Goal: Task Accomplishment & Management: Complete application form

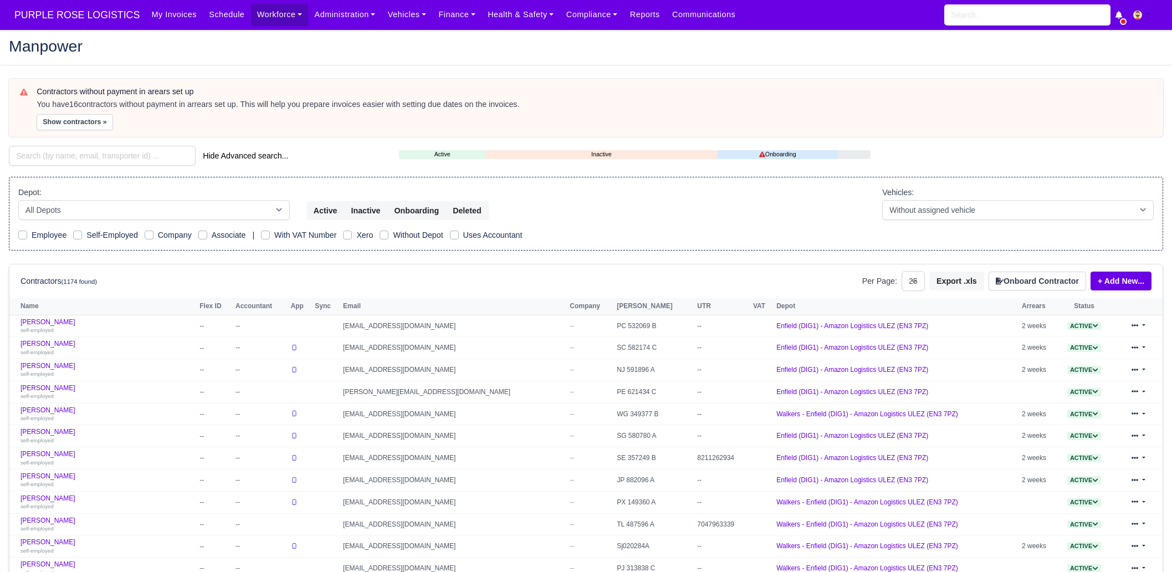
select select "25"
click at [132, 162] on input "search" at bounding box center [102, 156] width 187 height 20
paste input "Cemroz BELTAN"
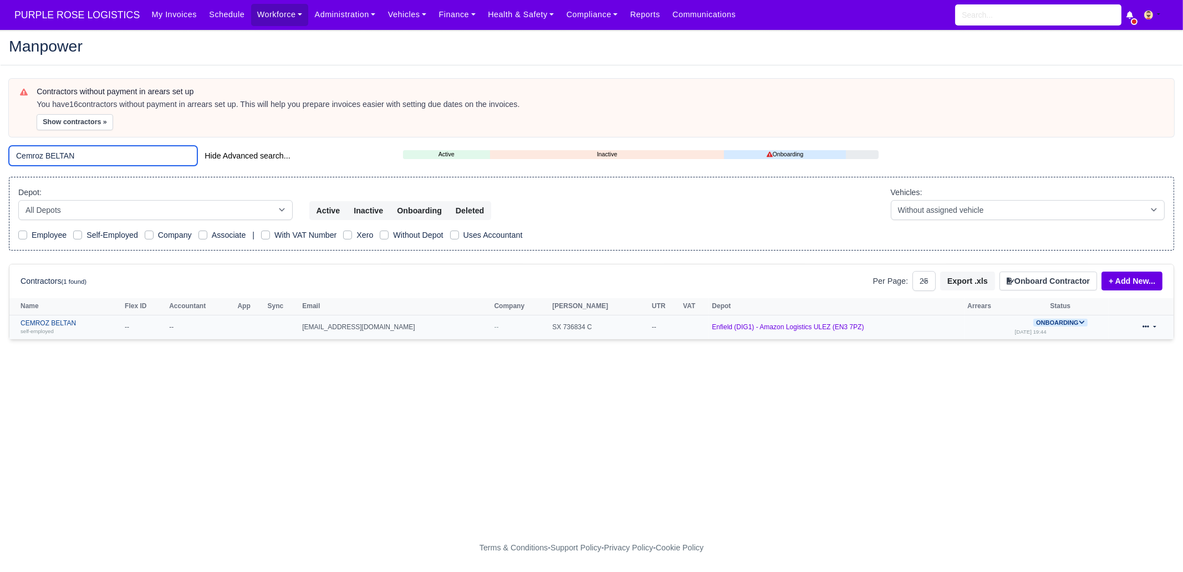
type input "Cemroz BELTAN"
click at [97, 324] on link "CEMROZ BELTAN self-employed" at bounding box center [70, 327] width 99 height 16
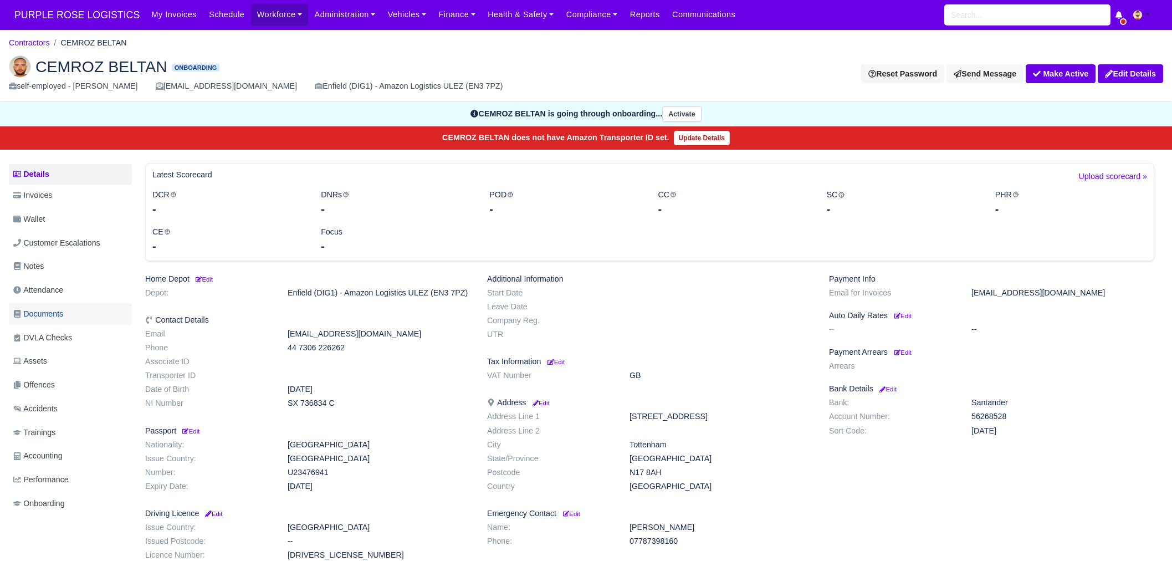
click at [69, 308] on link "Documents" at bounding box center [70, 314] width 123 height 22
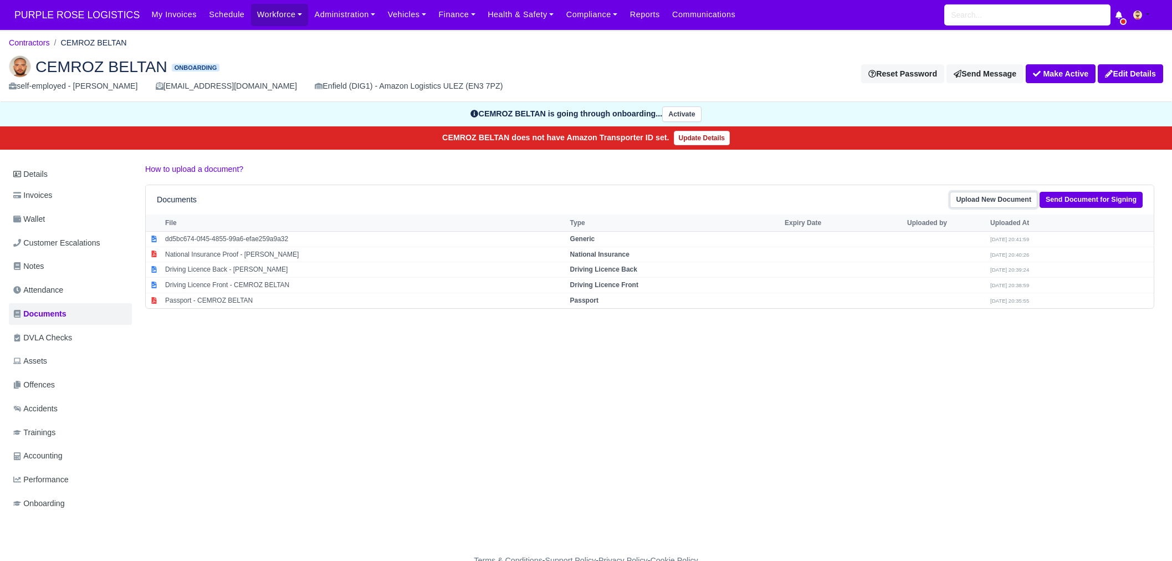
click at [990, 197] on link "Upload New Document" at bounding box center [994, 200] width 88 height 16
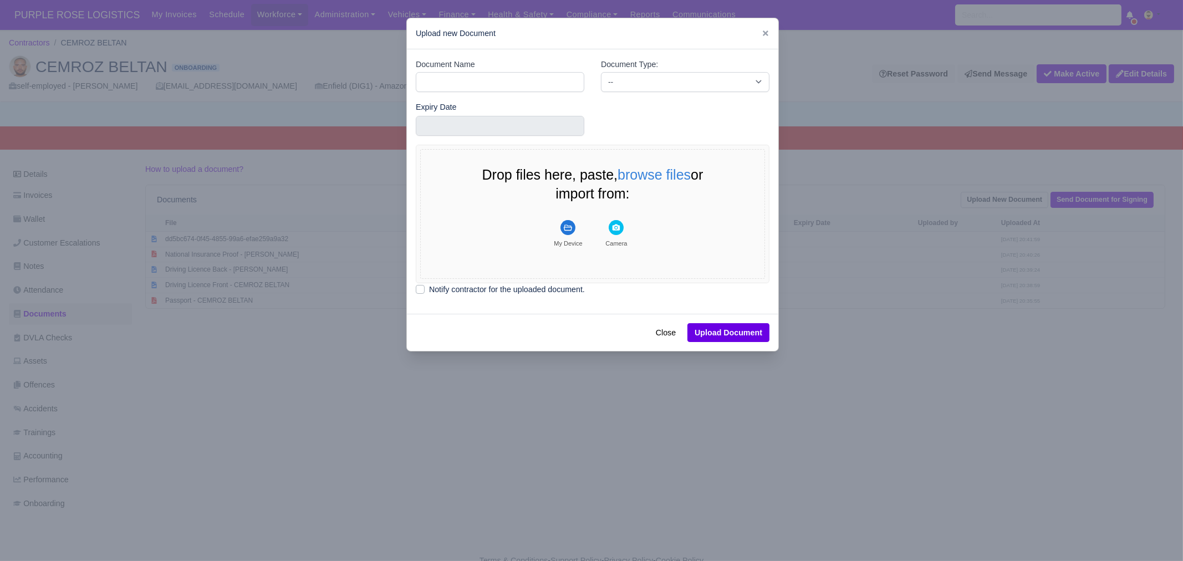
click at [866, 254] on div at bounding box center [591, 280] width 1183 height 561
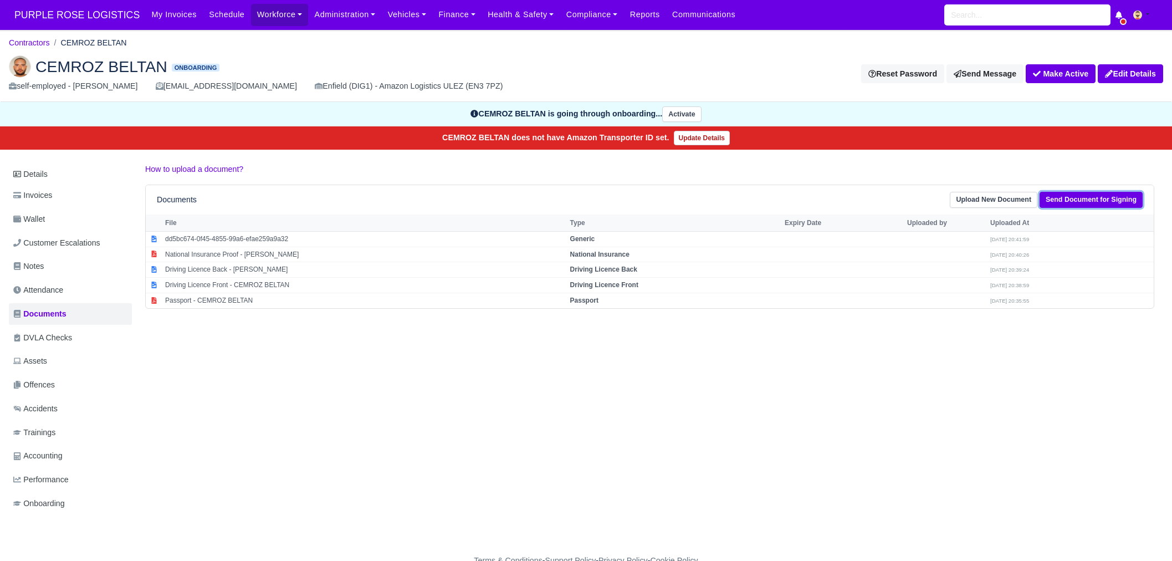
click at [1096, 200] on link "Send Document for Signing" at bounding box center [1091, 200] width 103 height 16
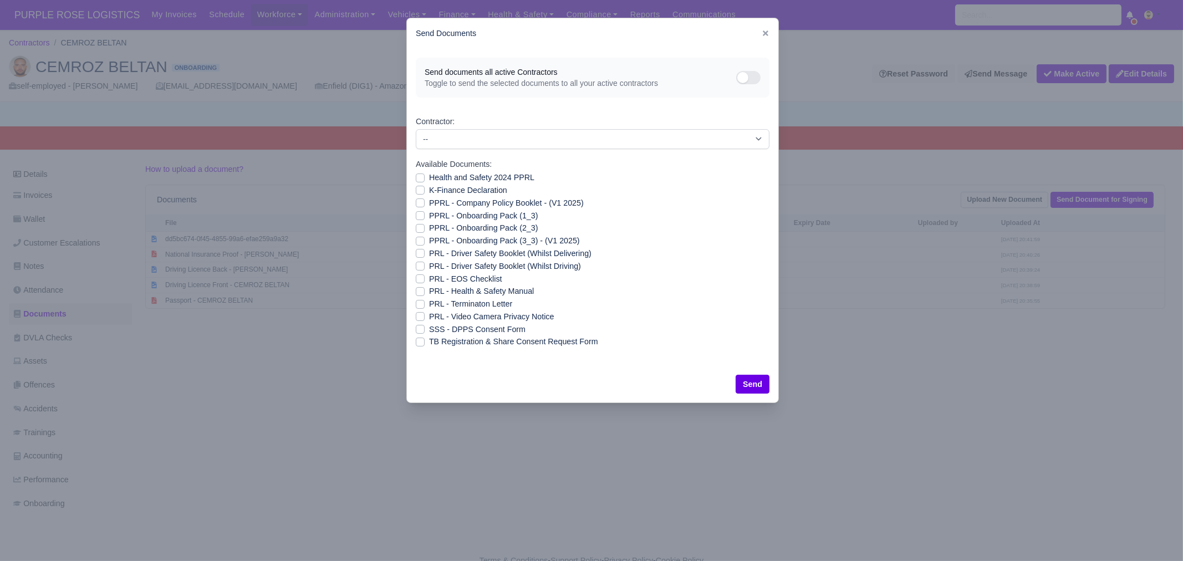
drag, startPoint x: 479, startPoint y: 172, endPoint x: 479, endPoint y: 180, distance: 7.8
click at [479, 172] on label "Health and Safety 2024 PPRL" at bounding box center [481, 177] width 105 height 13
click at [425, 172] on input "Health and Safety 2024 PPRL" at bounding box center [420, 175] width 9 height 9
checkbox input "true"
drag, startPoint x: 477, startPoint y: 190, endPoint x: 476, endPoint y: 196, distance: 6.2
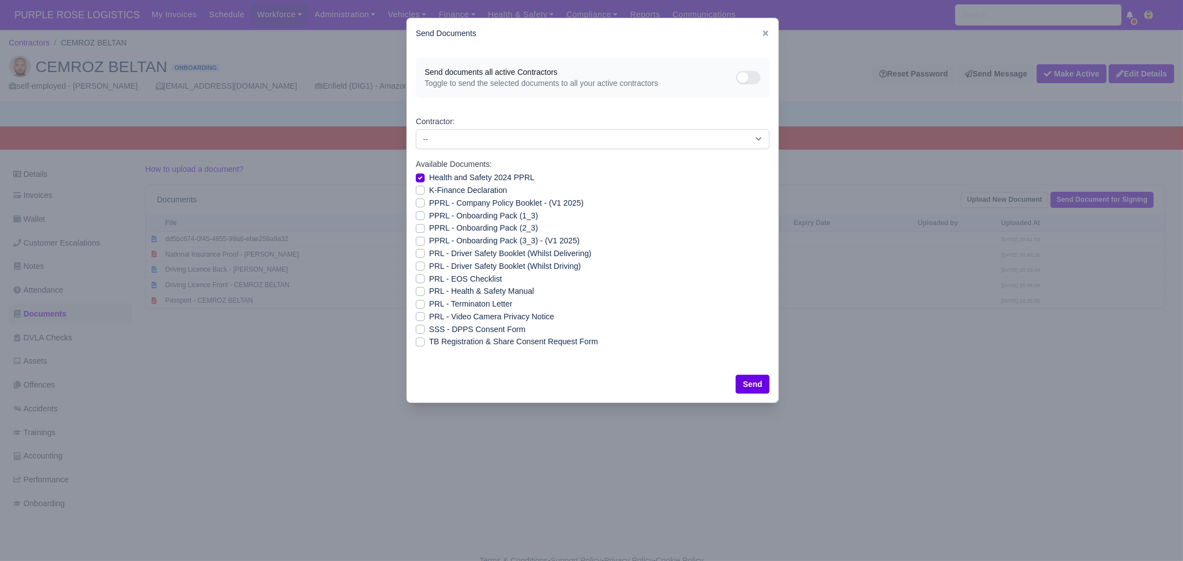
click at [476, 191] on label "K-Finance Declaration" at bounding box center [468, 190] width 78 height 13
click at [425, 191] on input "K-Finance Declaration" at bounding box center [420, 188] width 9 height 9
checkbox input "true"
click at [476, 200] on label "PPRL - Company Policy Booklet - (V1 2025)" at bounding box center [506, 203] width 155 height 13
click at [425, 200] on input "PPRL - Company Policy Booklet - (V1 2025)" at bounding box center [420, 201] width 9 height 9
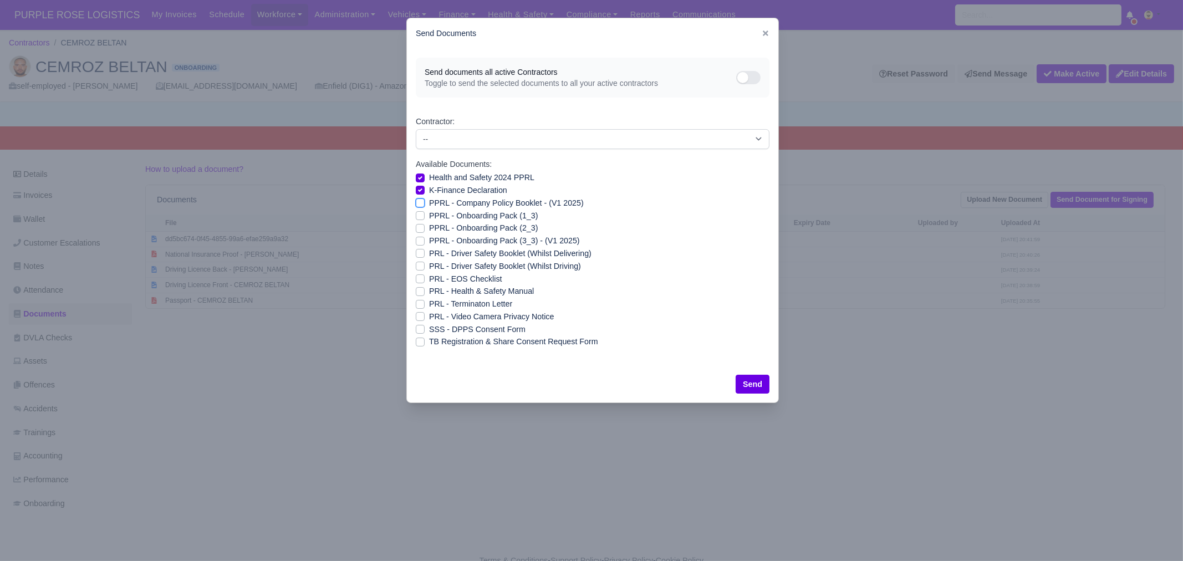
checkbox input "true"
click at [476, 214] on label "PPRL - Onboarding Pack (1_3)" at bounding box center [483, 215] width 109 height 13
click at [425, 214] on input "PPRL - Onboarding Pack (1_3)" at bounding box center [420, 213] width 9 height 9
checkbox input "true"
click at [474, 226] on label "PPRL - Onboarding Pack (2_3)" at bounding box center [483, 228] width 109 height 13
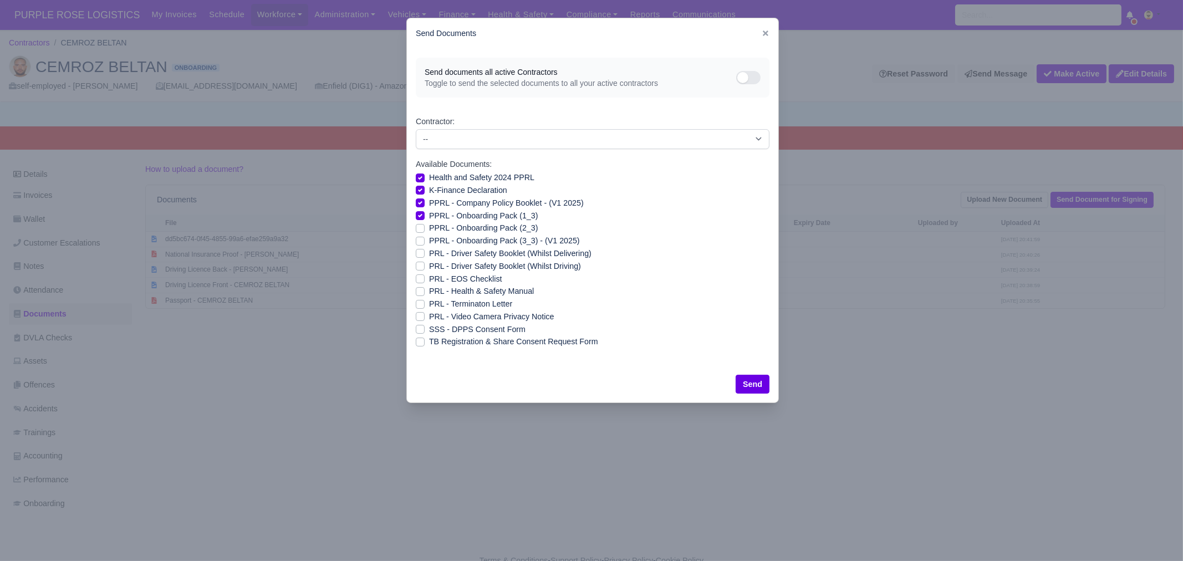
click at [425, 226] on input "PPRL - Onboarding Pack (2_3)" at bounding box center [420, 226] width 9 height 9
checkbox input "true"
click at [473, 237] on label "PPRL - Onboarding Pack (3_3) - (V1 2025)" at bounding box center [504, 240] width 151 height 13
click at [425, 237] on input "PPRL - Onboarding Pack (3_3) - (V1 2025)" at bounding box center [420, 238] width 9 height 9
checkbox input "true"
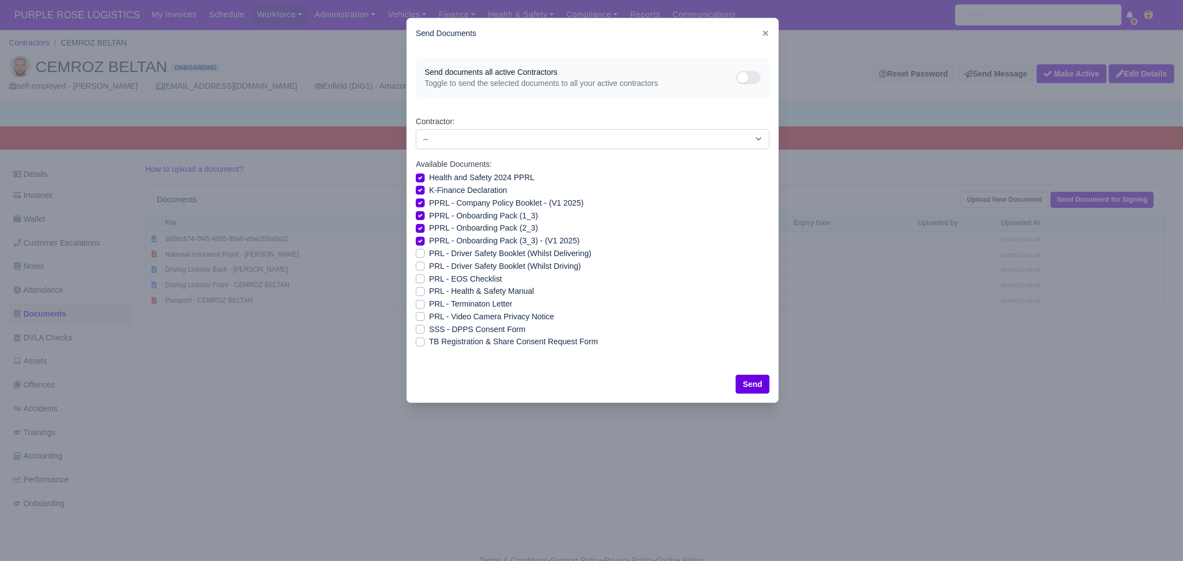
click at [480, 250] on label "PRL - Driver Safety Booklet (Whilst Delivering)" at bounding box center [510, 253] width 162 height 13
click at [425, 250] on input "PRL - Driver Safety Booklet (Whilst Delivering)" at bounding box center [420, 251] width 9 height 9
checkbox input "true"
click at [474, 262] on label "PRL - Driver Safety Booklet (Whilst Driving)" at bounding box center [505, 266] width 152 height 13
click at [425, 262] on input "PRL - Driver Safety Booklet (Whilst Driving)" at bounding box center [420, 264] width 9 height 9
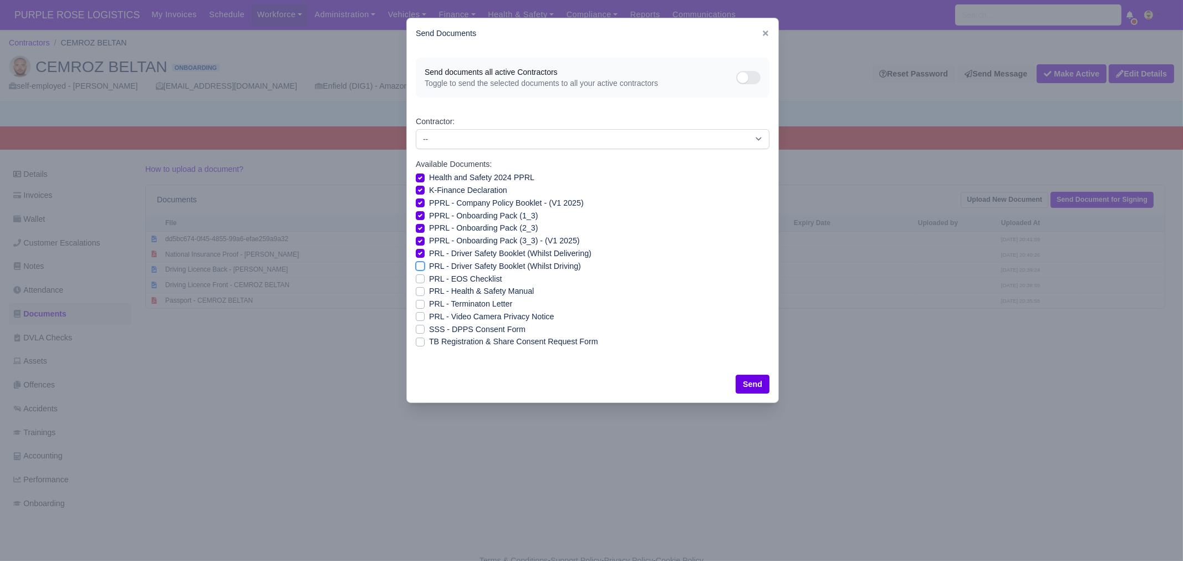
checkbox input "true"
click at [471, 292] on label "PRL - Health & Safety Manual" at bounding box center [481, 291] width 105 height 13
click at [425, 292] on input "PRL - Health & Safety Manual" at bounding box center [420, 289] width 9 height 9
checkbox input "true"
click at [476, 316] on label "PRL - Video Camera Privacy Notice" at bounding box center [491, 316] width 125 height 13
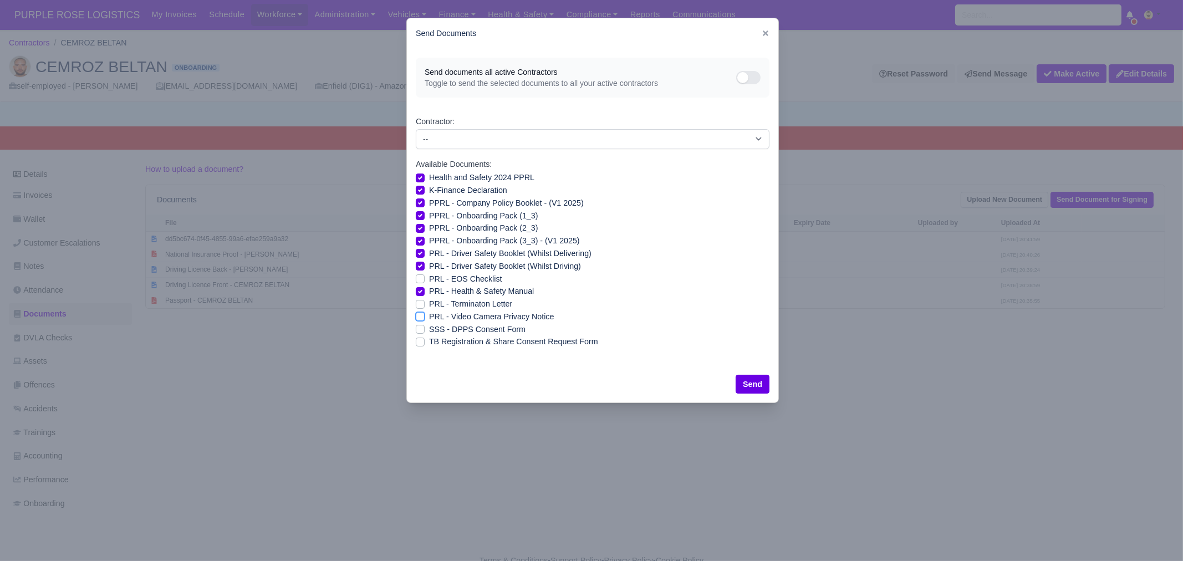
click at [425, 316] on input "PRL - Video Camera Privacy Notice" at bounding box center [420, 314] width 9 height 9
checkbox input "true"
click at [485, 330] on label "SSS - DPPS Consent Form" at bounding box center [477, 329] width 96 height 13
click at [425, 330] on input "SSS - DPPS Consent Form" at bounding box center [420, 327] width 9 height 9
checkbox input "true"
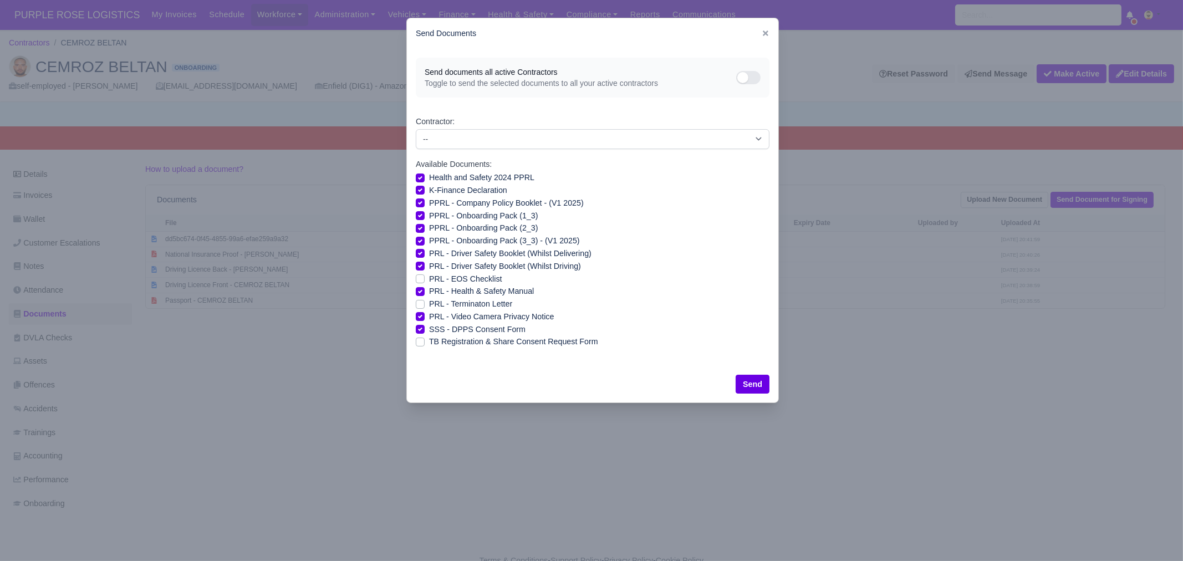
click at [479, 342] on label "ТB Registration & Share Consent Request Form" at bounding box center [513, 341] width 169 height 13
click at [425, 342] on input "ТB Registration & Share Consent Request Form" at bounding box center [420, 339] width 9 height 9
click at [471, 345] on label "ТB Registration & Share Consent Request Form" at bounding box center [513, 341] width 169 height 13
click at [425, 344] on input "ТB Registration & Share Consent Request Form" at bounding box center [420, 339] width 9 height 9
click at [524, 349] on div "Send documents all active Contractors Toggle to send the selected documents to …" at bounding box center [592, 207] width 371 height 317
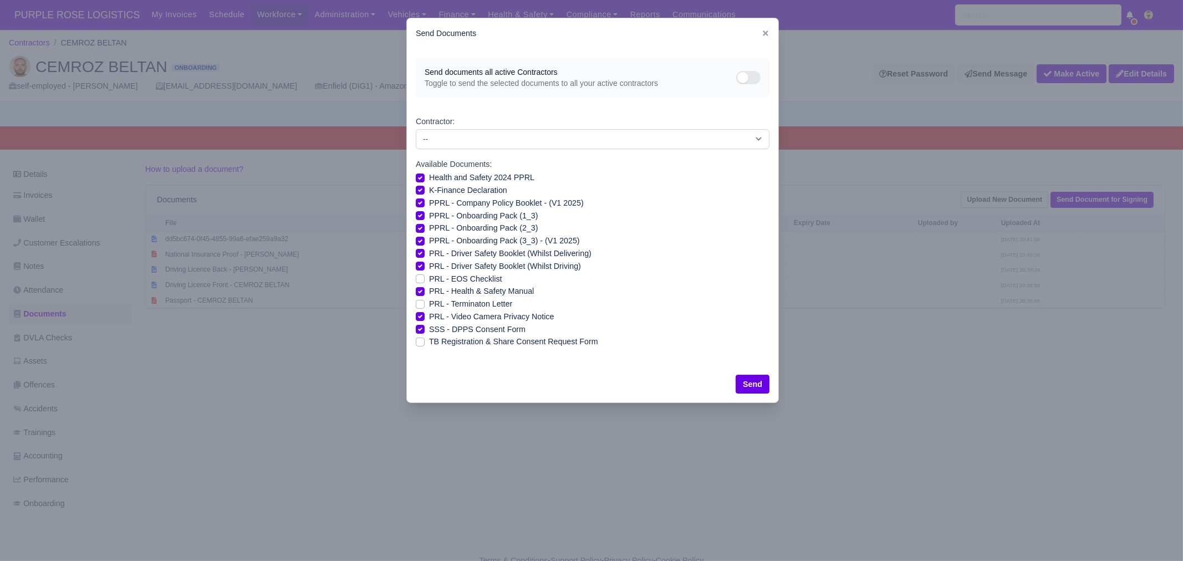
click at [469, 346] on label "ТB Registration & Share Consent Request Form" at bounding box center [513, 341] width 169 height 13
click at [425, 344] on input "ТB Registration & Share Consent Request Form" at bounding box center [420, 339] width 9 height 9
checkbox input "true"
click at [569, 137] on select "-- Aaron Symister Abdul Shahid Abdullah Ahmad Abdullah Dahir Abdur Rahim Munim …" at bounding box center [593, 139] width 354 height 20
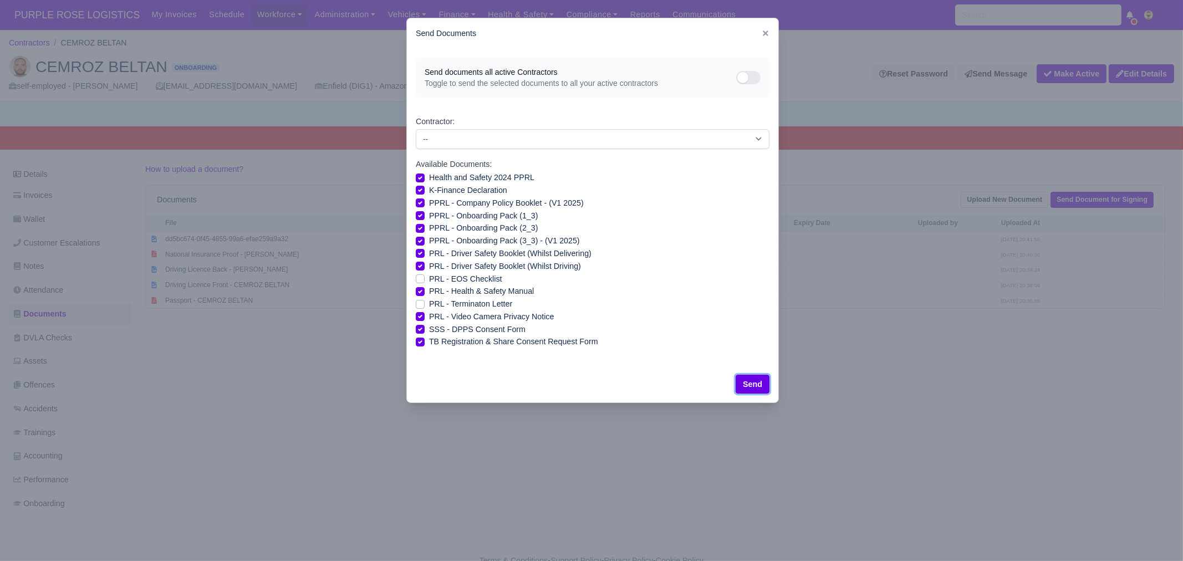
click at [742, 381] on button "Send" at bounding box center [752, 384] width 34 height 19
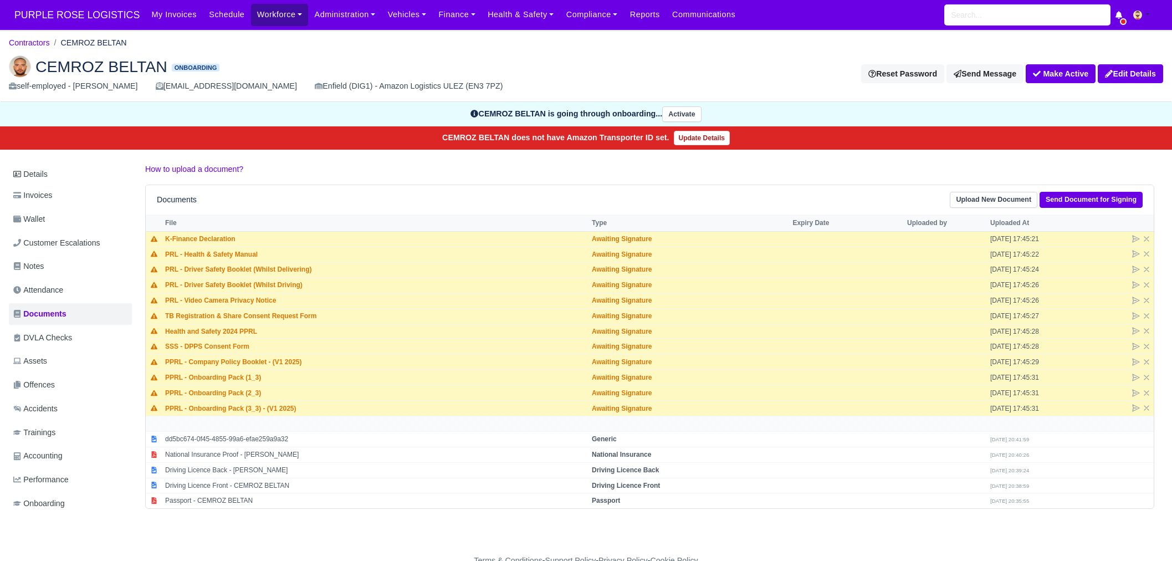
click at [263, 23] on link "Workforce" at bounding box center [280, 15] width 58 height 22
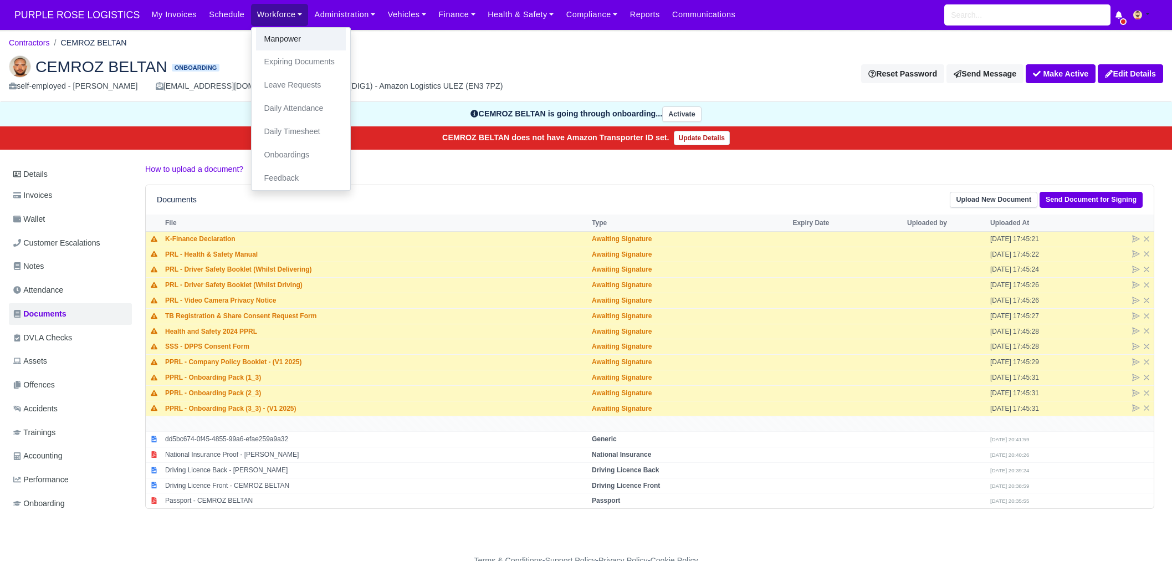
click at [267, 38] on link "Manpower" at bounding box center [301, 39] width 90 height 23
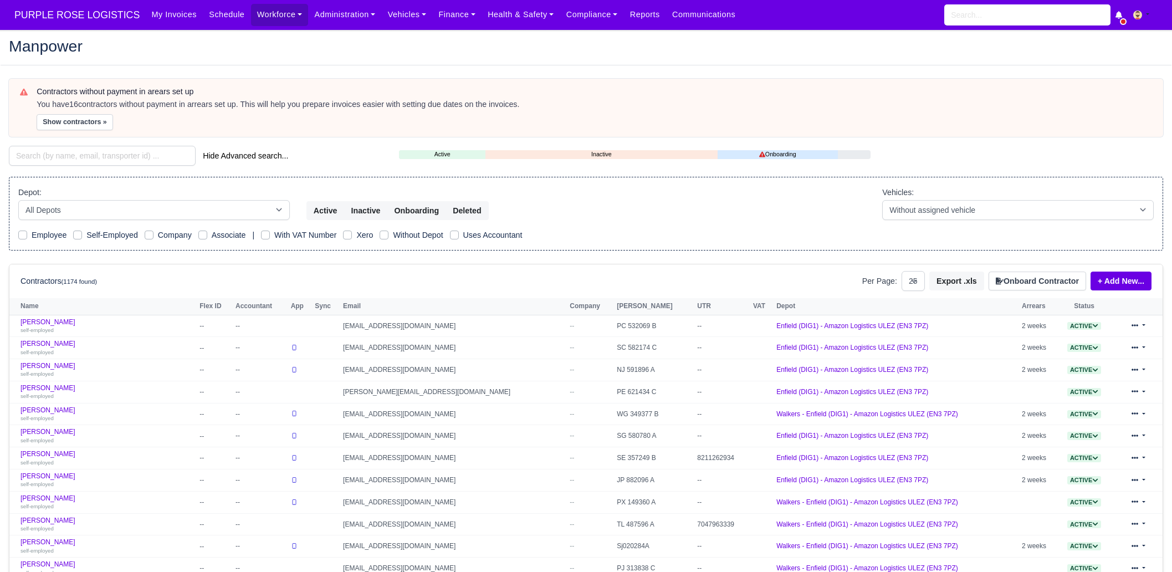
select select "25"
click at [135, 151] on input "search" at bounding box center [102, 156] width 187 height 20
paste input "[PERSON_NAME]"
type input "[PERSON_NAME]"
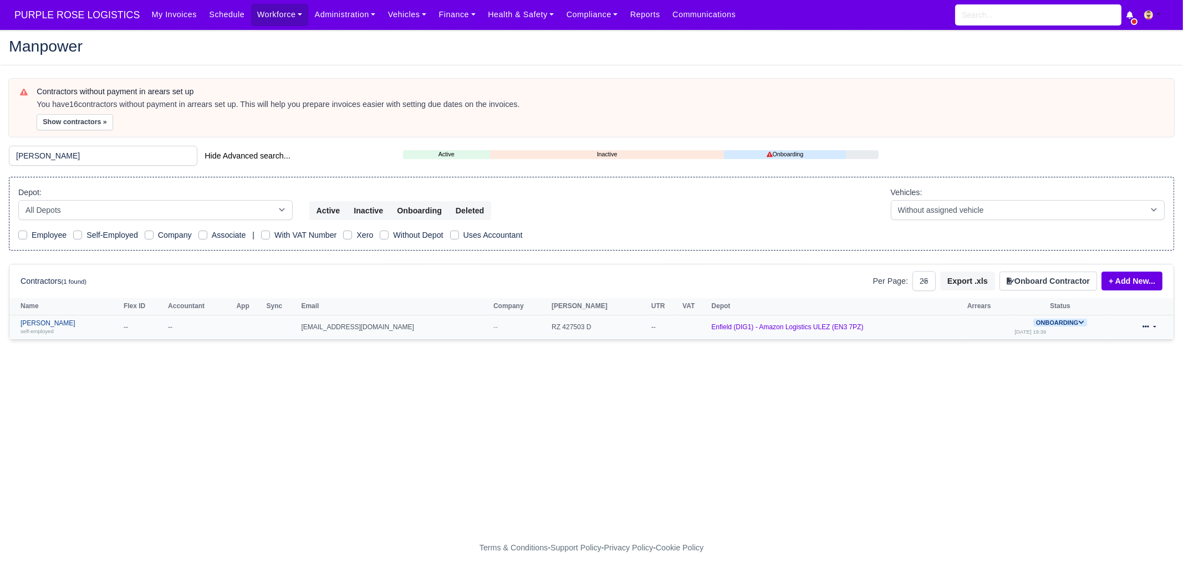
click at [74, 319] on link "Chandrasekharreddy Yaramala self-employed" at bounding box center [70, 327] width 98 height 16
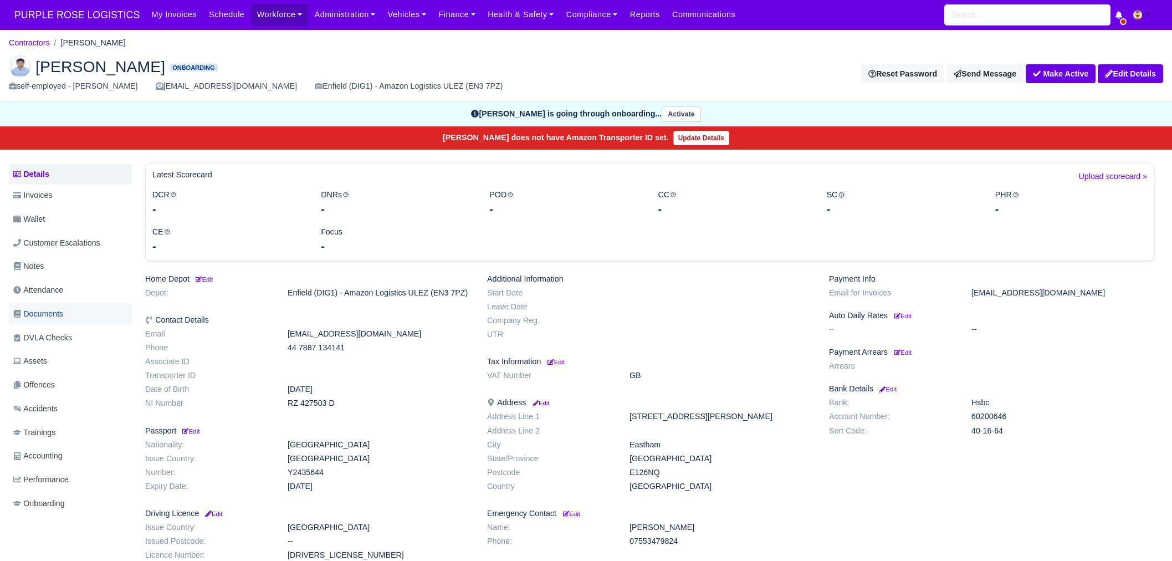
click at [68, 306] on link "Documents" at bounding box center [70, 314] width 123 height 22
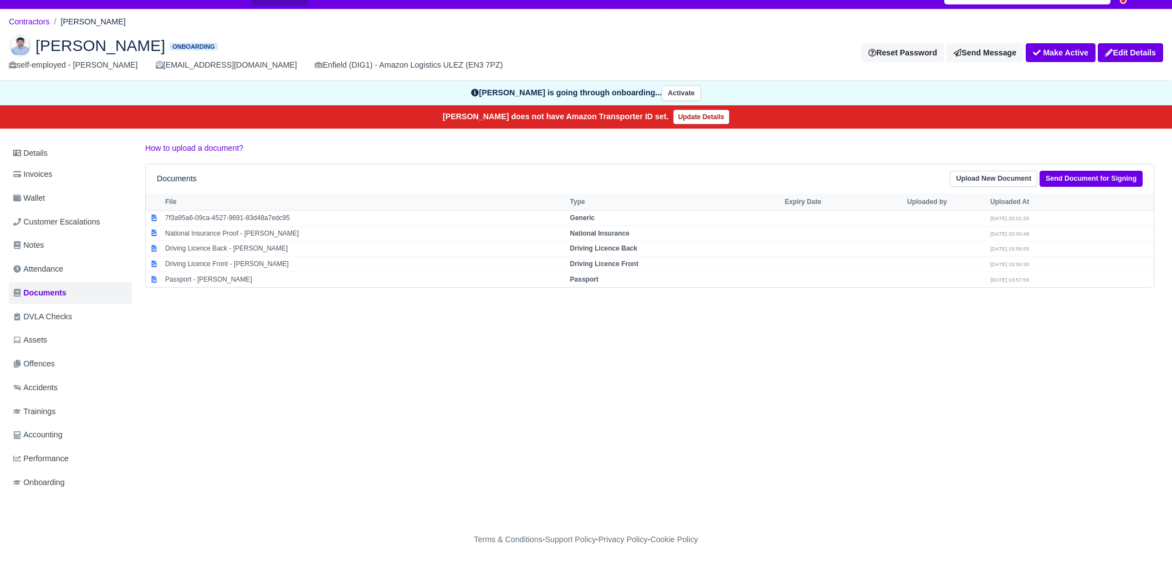
scroll to position [22, 0]
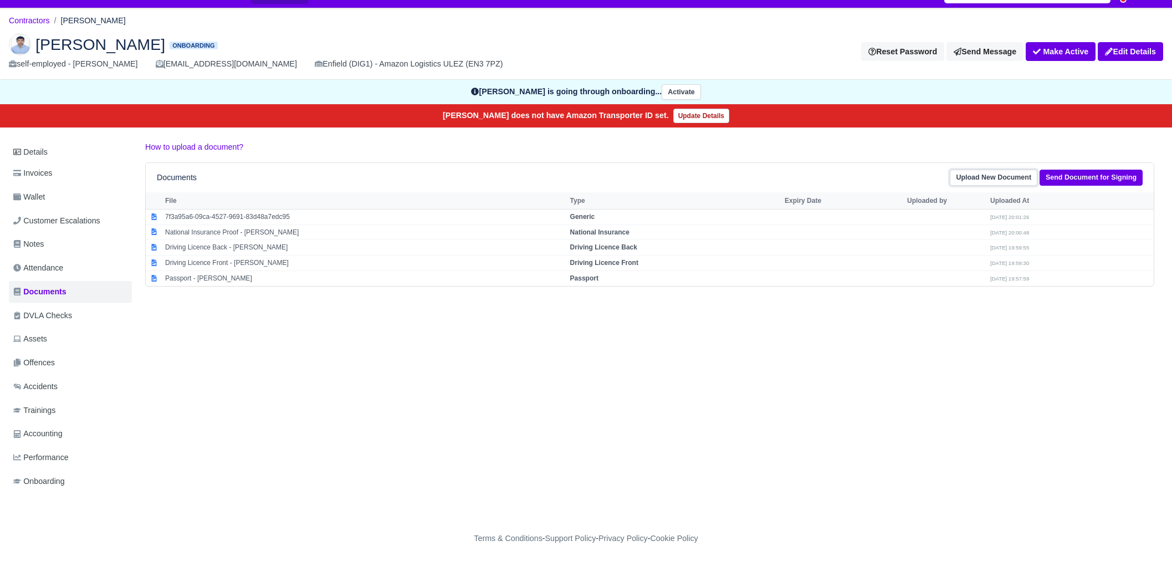
click at [999, 173] on link "Upload New Document" at bounding box center [994, 178] width 88 height 16
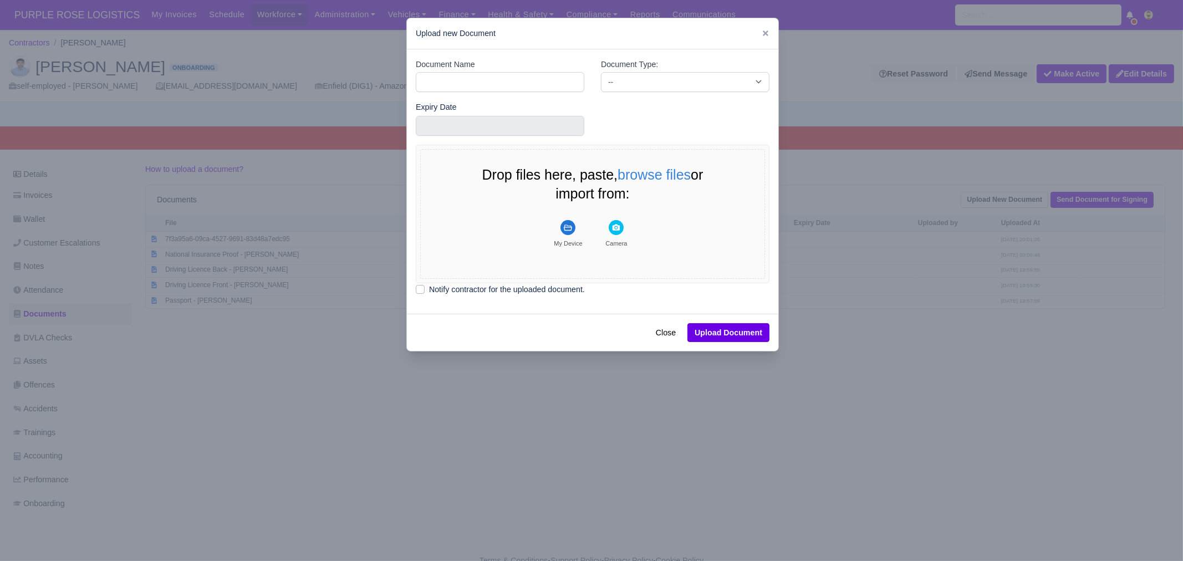
click at [763, 32] on icon at bounding box center [766, 33] width 6 height 6
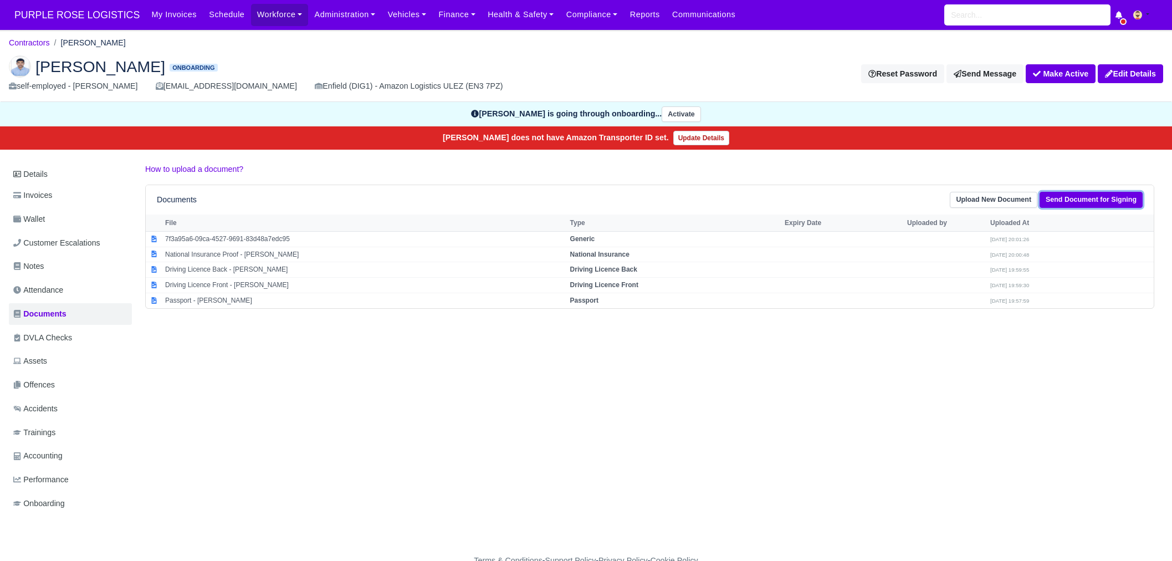
click at [1103, 201] on link "Send Document for Signing" at bounding box center [1091, 200] width 103 height 16
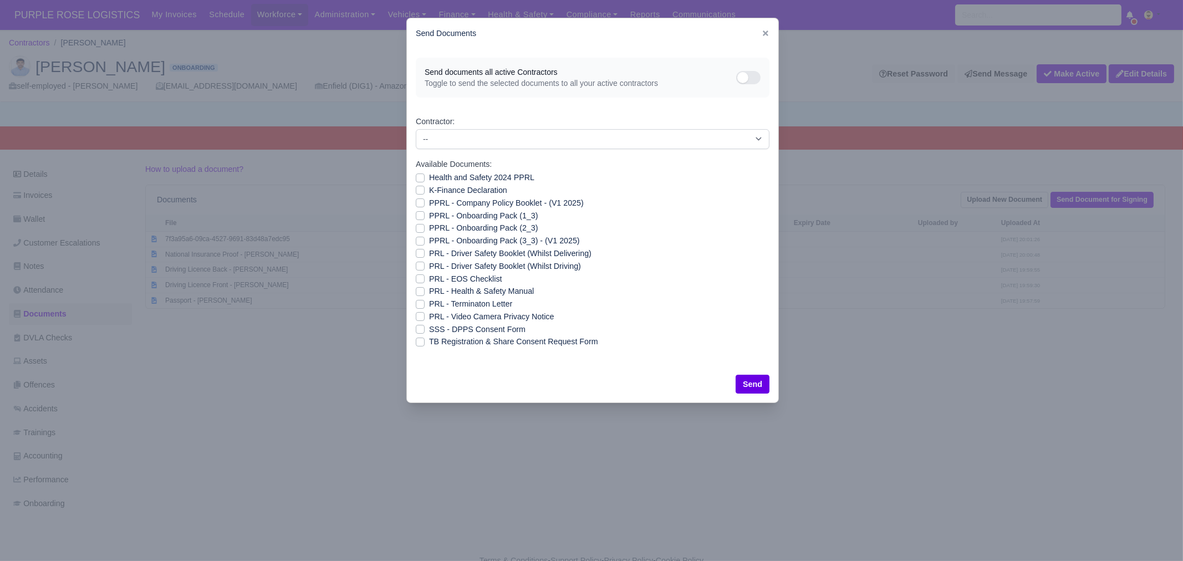
click at [457, 178] on label "Health and Safety 2024 PPRL" at bounding box center [481, 177] width 105 height 13
click at [425, 178] on input "Health and Safety 2024 PPRL" at bounding box center [420, 175] width 9 height 9
checkbox input "true"
click at [457, 191] on label "K-Finance Declaration" at bounding box center [468, 190] width 78 height 13
click at [425, 191] on input "K-Finance Declaration" at bounding box center [420, 188] width 9 height 9
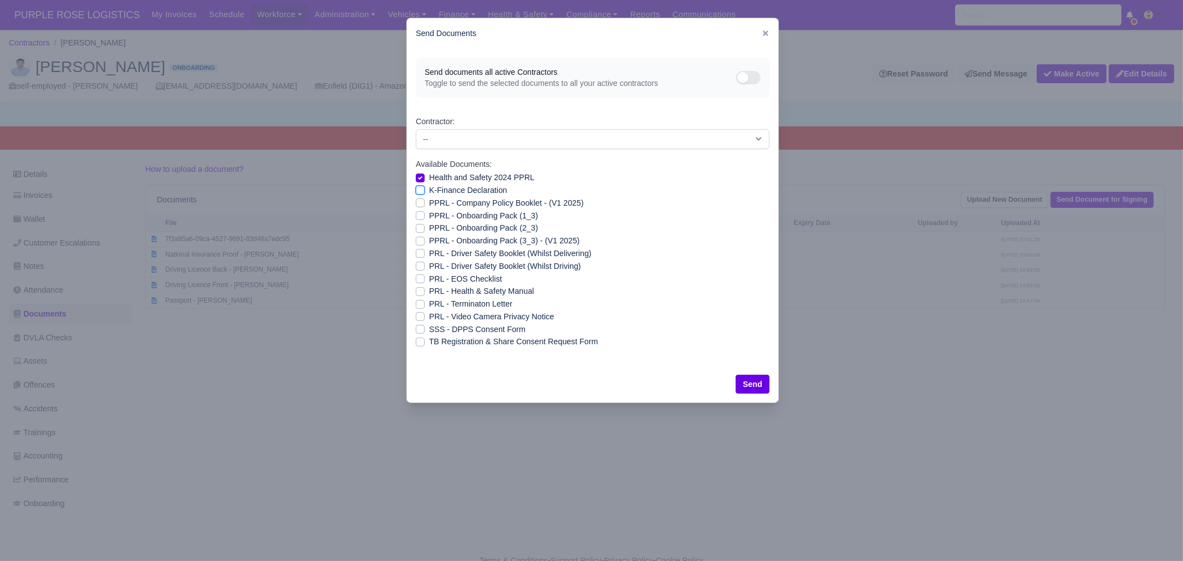
checkbox input "true"
click at [455, 203] on label "PPRL - Company Policy Booklet - (V1 2025)" at bounding box center [506, 203] width 155 height 13
click at [425, 203] on input "PPRL - Company Policy Booklet - (V1 2025)" at bounding box center [420, 201] width 9 height 9
checkbox input "true"
click at [453, 216] on label "PPRL - Onboarding Pack (1_3)" at bounding box center [483, 215] width 109 height 13
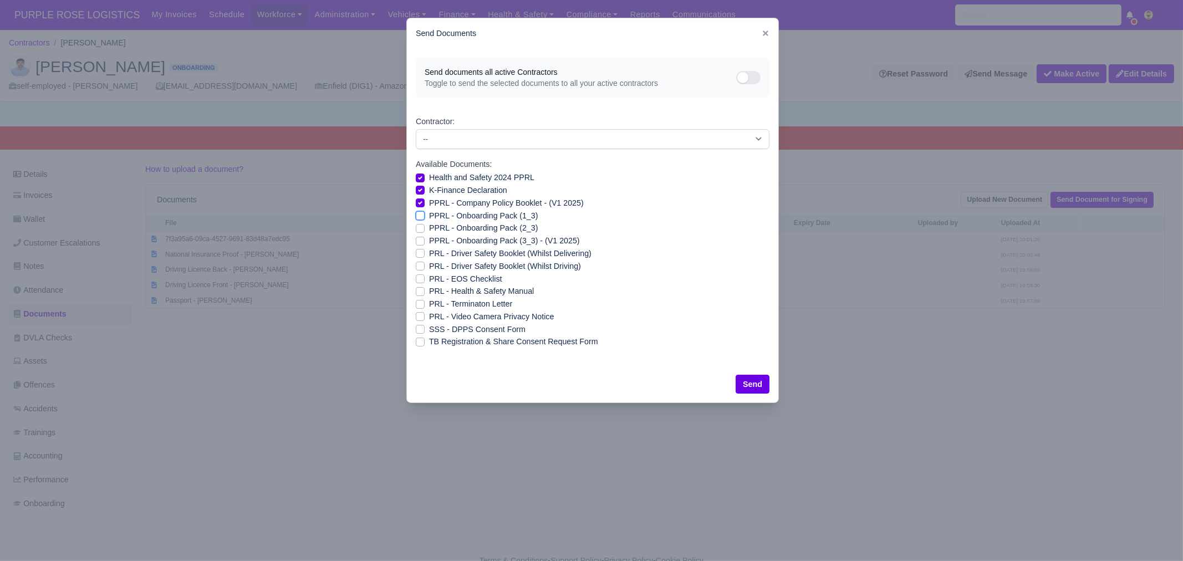
click at [425, 216] on input "PPRL - Onboarding Pack (1_3)" at bounding box center [420, 213] width 9 height 9
checkbox input "true"
click at [453, 228] on label "PPRL - Onboarding Pack (2_3)" at bounding box center [483, 228] width 109 height 13
click at [425, 228] on input "PPRL - Onboarding Pack (2_3)" at bounding box center [420, 226] width 9 height 9
checkbox input "true"
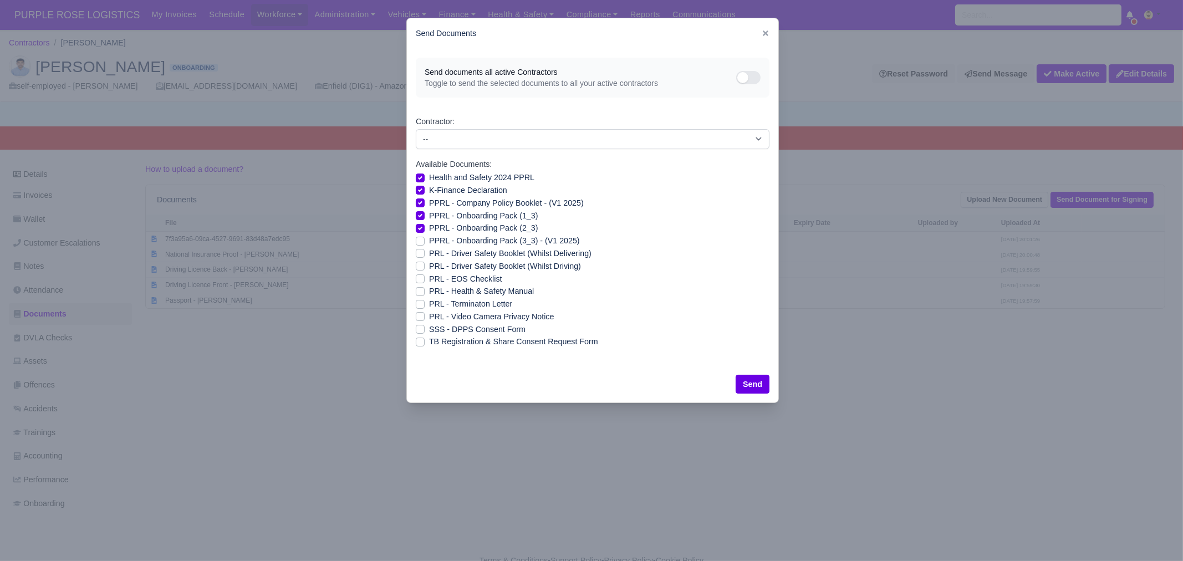
click at [455, 241] on label "PPRL - Onboarding Pack (3_3) - (V1 2025)" at bounding box center [504, 240] width 151 height 13
click at [425, 241] on input "PPRL - Onboarding Pack (3_3) - (V1 2025)" at bounding box center [420, 238] width 9 height 9
checkbox input "true"
drag, startPoint x: 452, startPoint y: 254, endPoint x: 452, endPoint y: 264, distance: 10.0
click at [452, 255] on label "PRL - Driver Safety Booklet (Whilst Delivering)" at bounding box center [510, 253] width 162 height 13
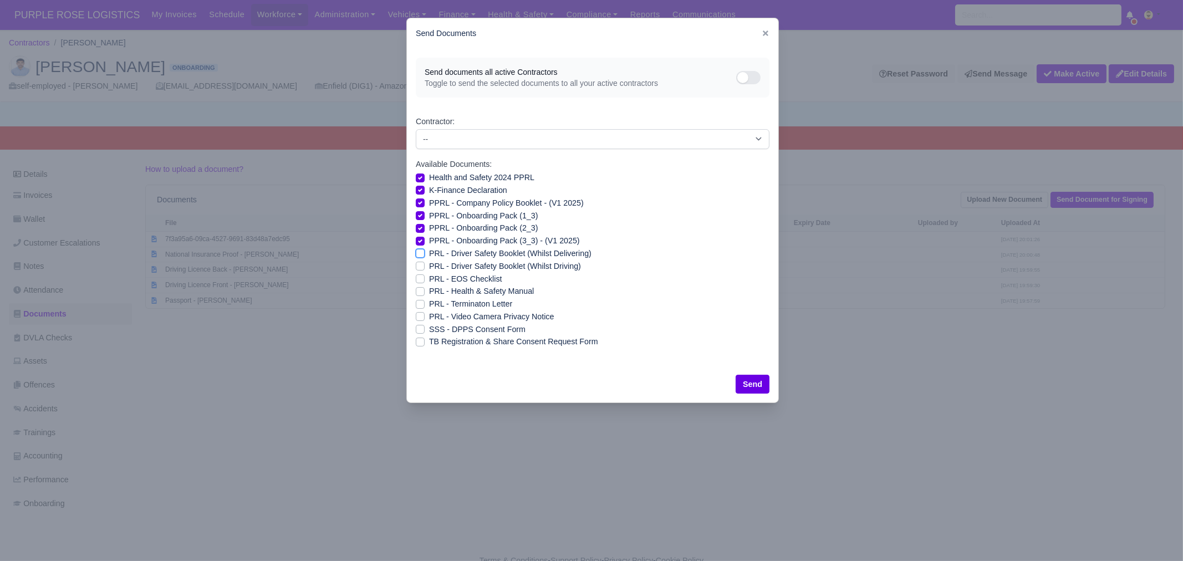
click at [425, 255] on input "PRL - Driver Safety Booklet (Whilst Delivering)" at bounding box center [420, 251] width 9 height 9
checkbox input "true"
click at [452, 267] on label "PRL - Driver Safety Booklet (Whilst Driving)" at bounding box center [505, 266] width 152 height 13
click at [425, 267] on input "PRL - Driver Safety Booklet (Whilst Driving)" at bounding box center [420, 264] width 9 height 9
checkbox input "true"
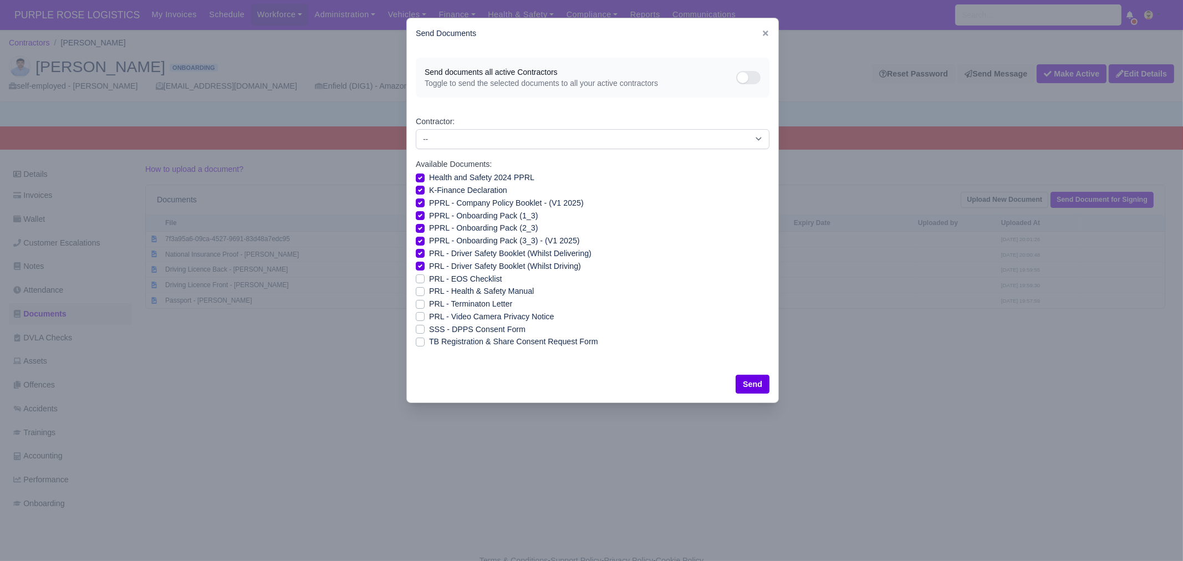
click at [452, 280] on label "PRL - EOS Checklist" at bounding box center [465, 279] width 73 height 13
click at [425, 280] on input "PRL - EOS Checklist" at bounding box center [420, 277] width 9 height 9
checkbox input "true"
click at [451, 292] on label "PRL - Health & Safety Manual" at bounding box center [481, 291] width 105 height 13
click at [425, 292] on input "PRL - Health & Safety Manual" at bounding box center [420, 289] width 9 height 9
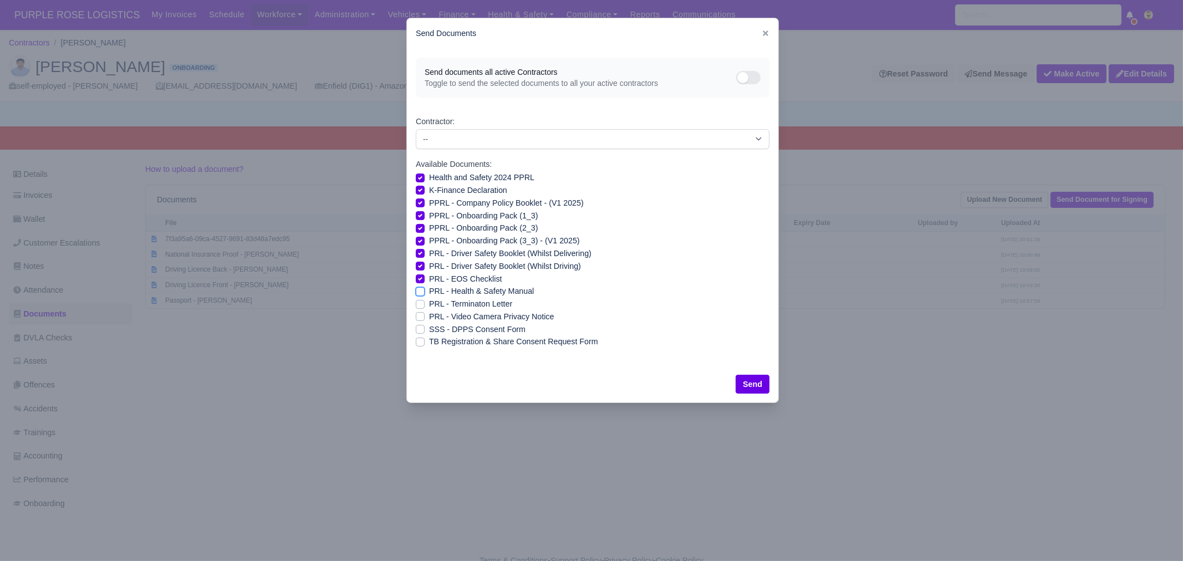
checkbox input "true"
click at [450, 315] on label "PRL - Video Camera Privacy Notice" at bounding box center [491, 316] width 125 height 13
click at [425, 315] on input "PRL - Video Camera Privacy Notice" at bounding box center [420, 314] width 9 height 9
checkbox input "true"
click at [449, 327] on label "SSS - DPPS Consent Form" at bounding box center [477, 329] width 96 height 13
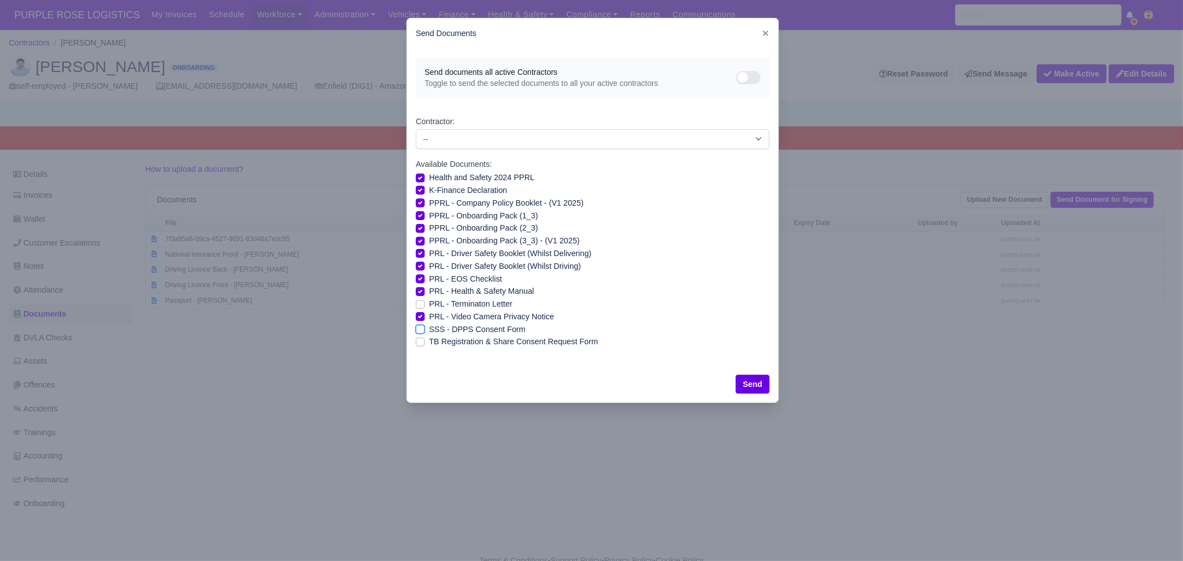
click at [425, 327] on input "SSS - DPPS Consent Form" at bounding box center [420, 327] width 9 height 9
checkbox input "true"
click at [448, 342] on label "ТB Registration & Share Consent Request Form" at bounding box center [513, 341] width 169 height 13
click at [425, 342] on input "ТB Registration & Share Consent Request Form" at bounding box center [420, 339] width 9 height 9
click at [493, 341] on label "ТB Registration & Share Consent Request Form" at bounding box center [513, 341] width 169 height 13
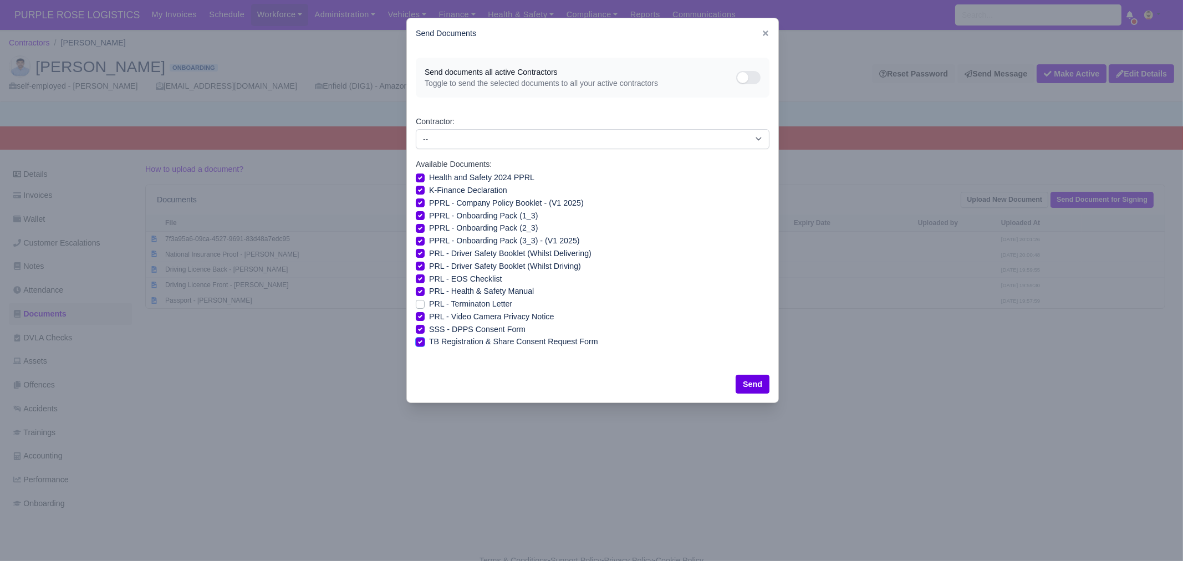
click at [425, 341] on input "ТB Registration & Share Consent Request Form" at bounding box center [420, 339] width 9 height 9
checkbox input "false"
drag, startPoint x: 745, startPoint y: 386, endPoint x: 754, endPoint y: 364, distance: 24.2
click at [745, 386] on button "Send" at bounding box center [752, 384] width 34 height 19
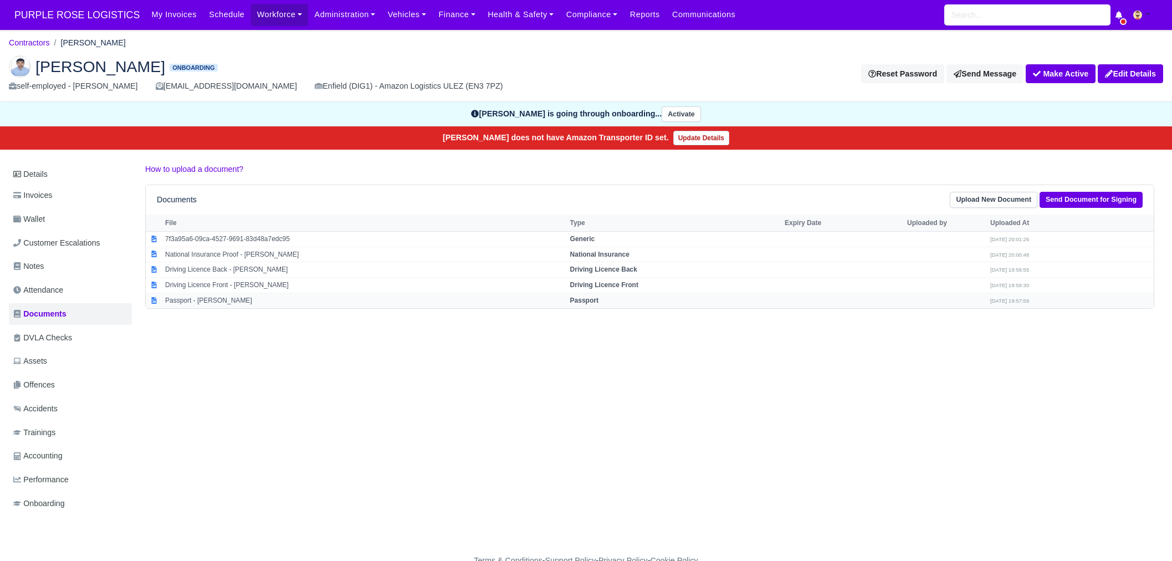
click at [247, 299] on td "Passport - [PERSON_NAME]" at bounding box center [364, 300] width 405 height 15
select select "passport"
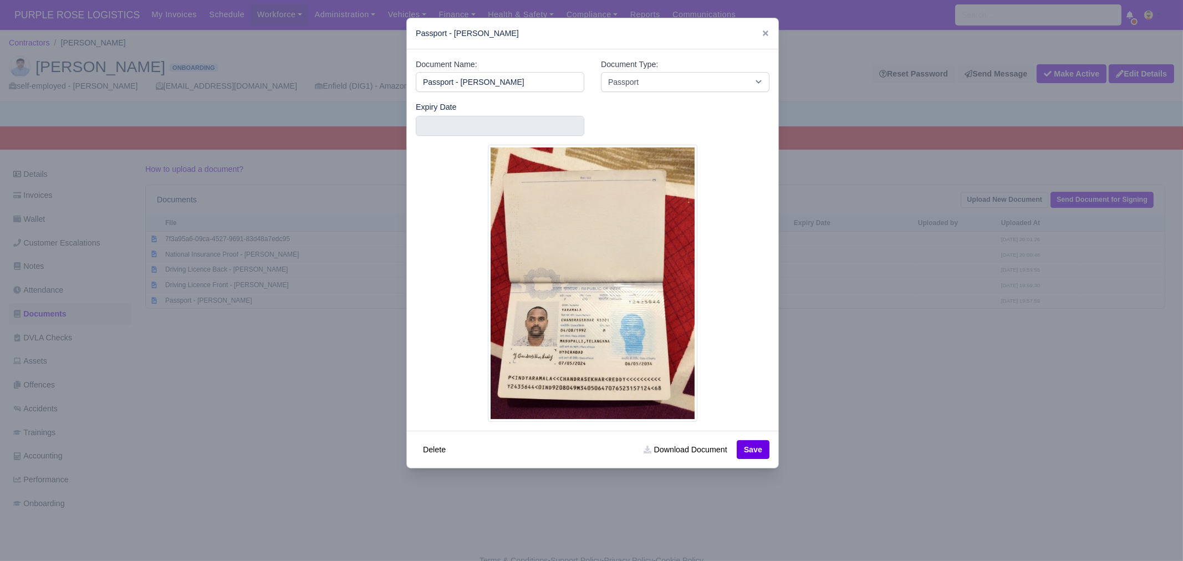
click at [754, 36] on div "Passport - [PERSON_NAME]" at bounding box center [592, 33] width 371 height 31
click at [761, 34] on icon at bounding box center [765, 33] width 8 height 8
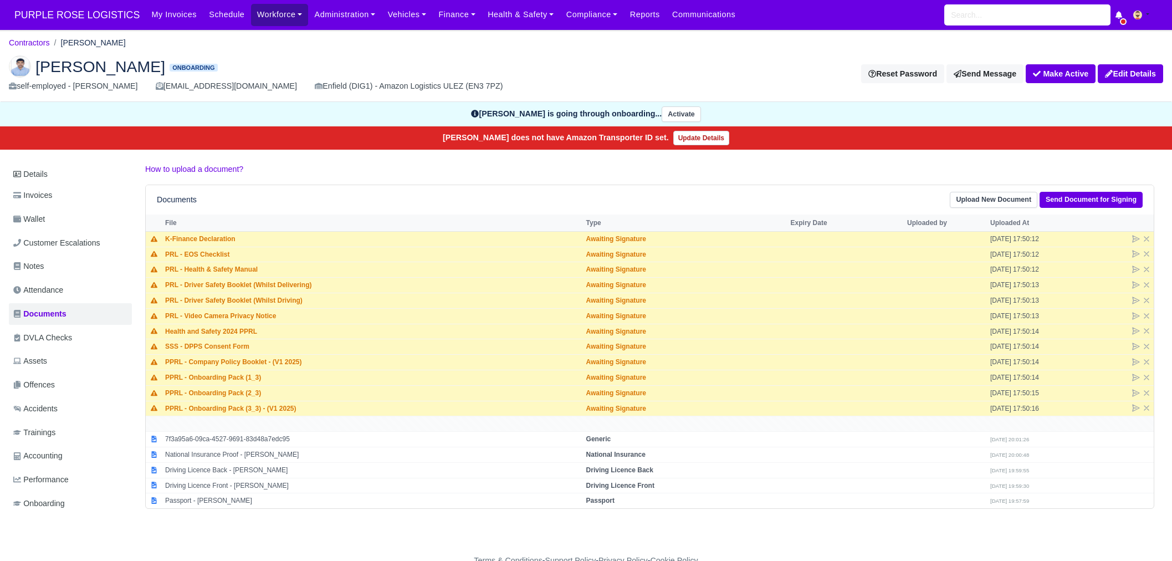
click at [268, 19] on link "Workforce" at bounding box center [280, 15] width 58 height 22
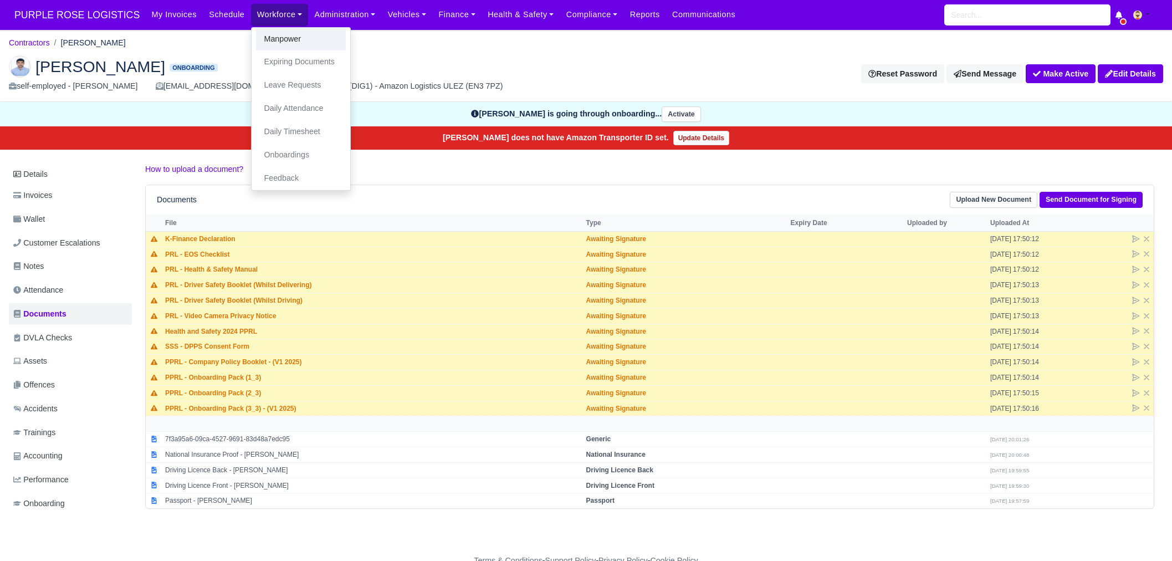
click at [267, 32] on link "Manpower" at bounding box center [301, 39] width 90 height 23
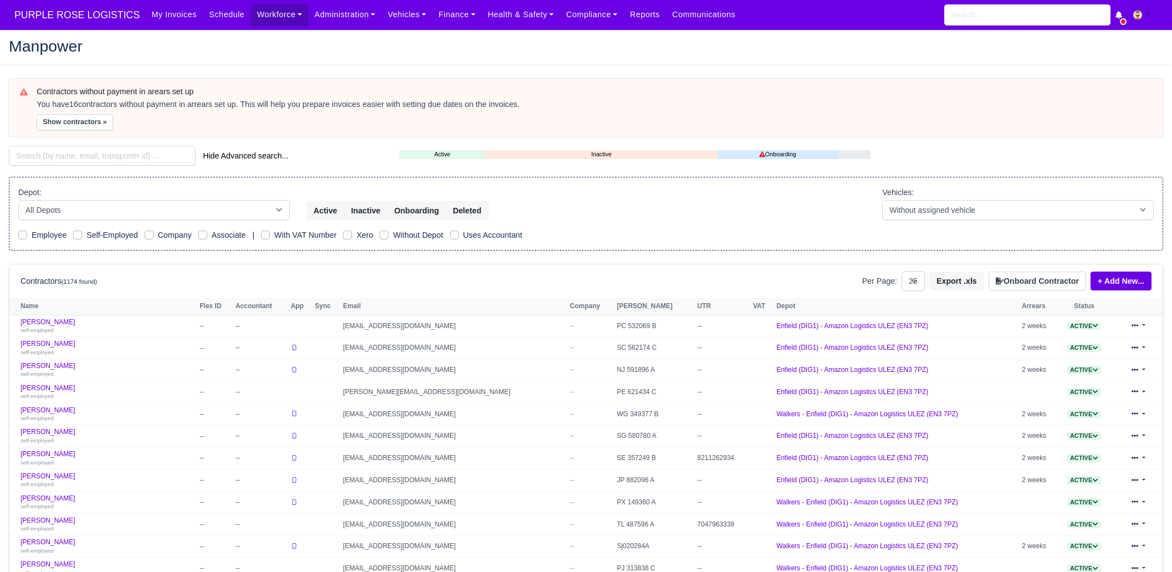
select select "25"
click at [88, 156] on input "search" at bounding box center [102, 156] width 187 height 20
paste input "Cemroz BELTAN"
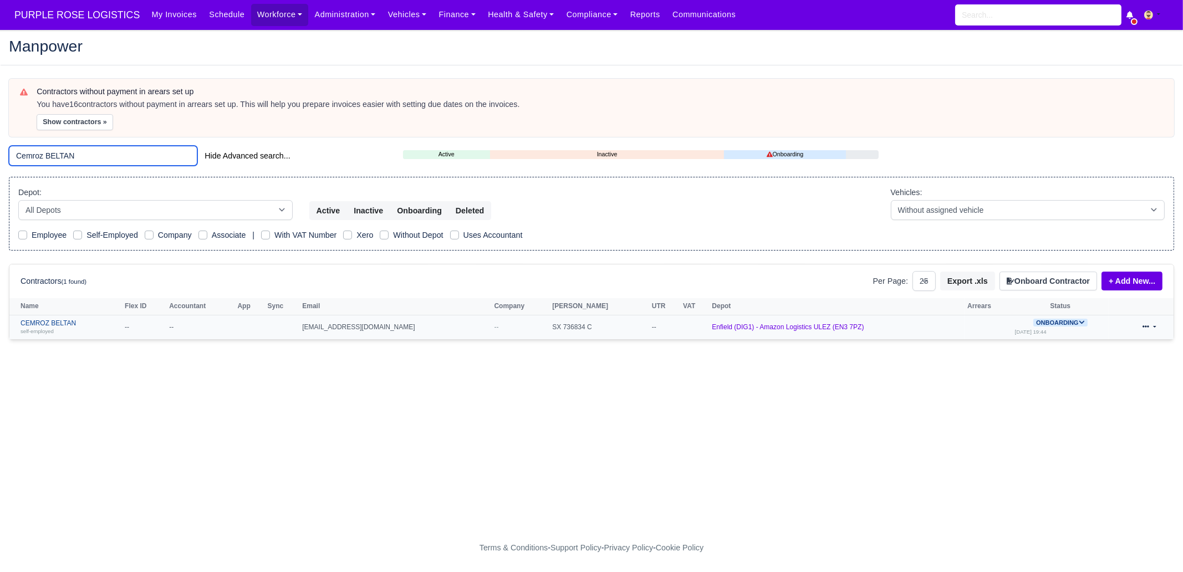
type input "Cemroz BELTAN"
click at [86, 319] on link "CEMROZ BELTAN self-employed" at bounding box center [70, 327] width 99 height 16
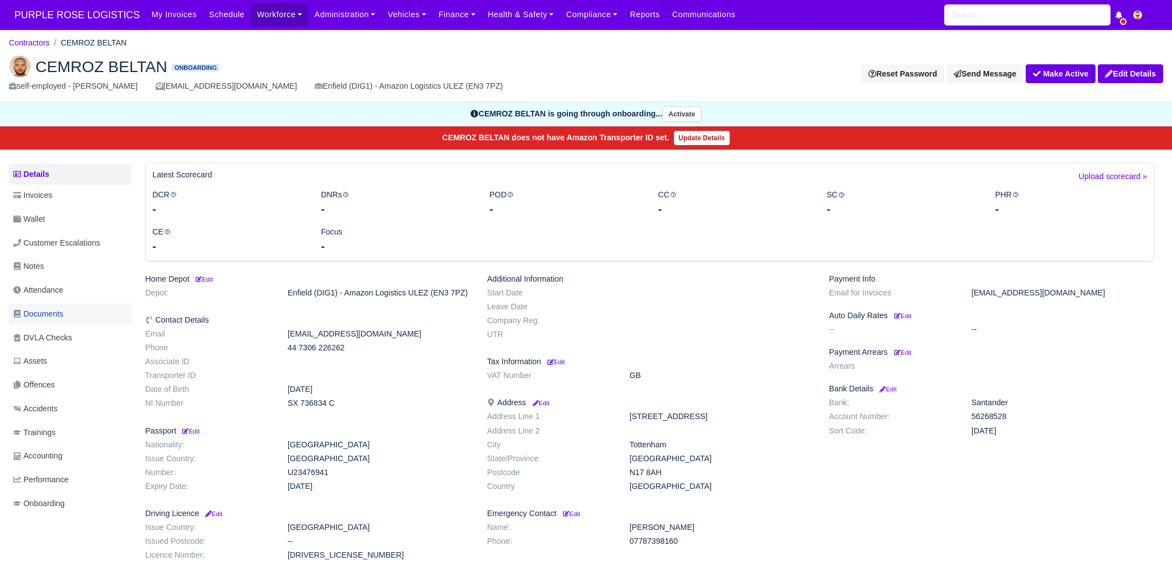
click at [63, 313] on span "Documents" at bounding box center [38, 314] width 50 height 13
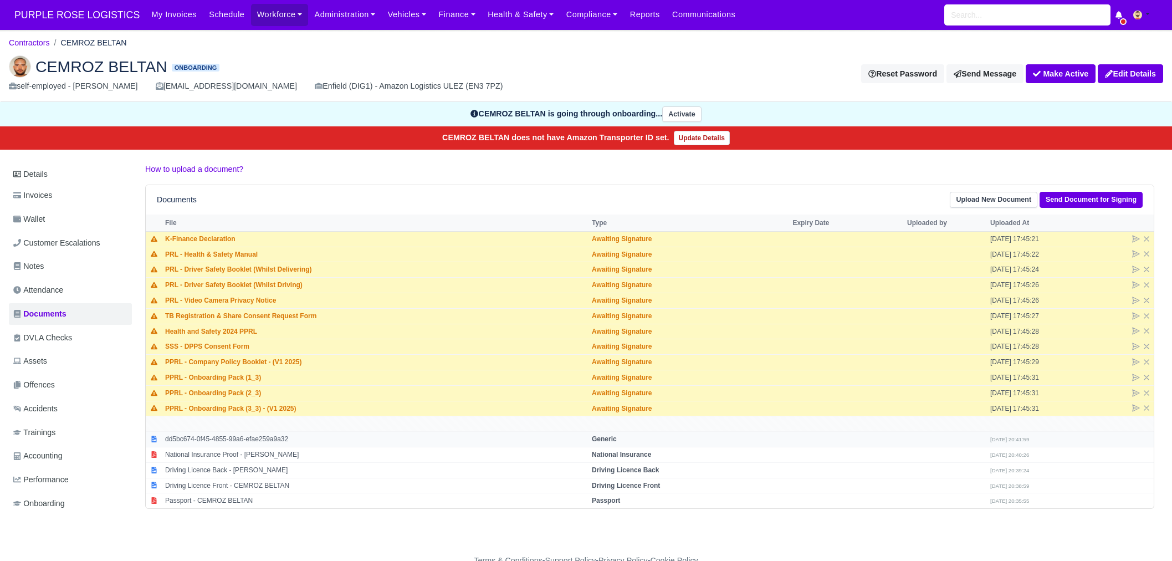
click at [275, 446] on td "dd5bc674-0f45-4855-99a6-efae259a9a32" at bounding box center [375, 440] width 427 height 16
select select "generic"
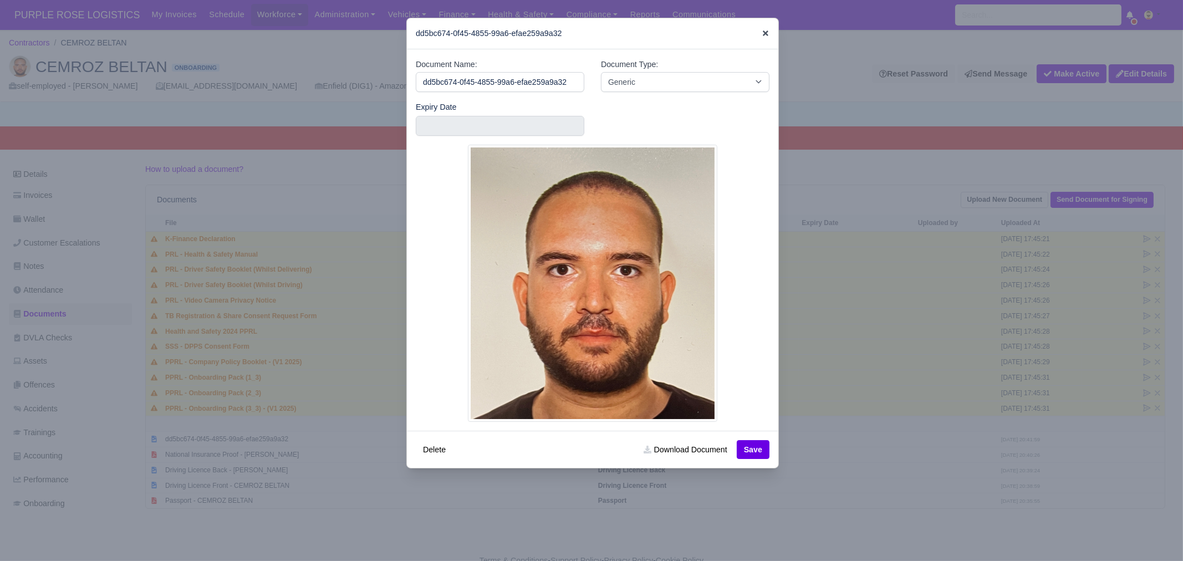
click at [763, 35] on icon at bounding box center [766, 33] width 6 height 6
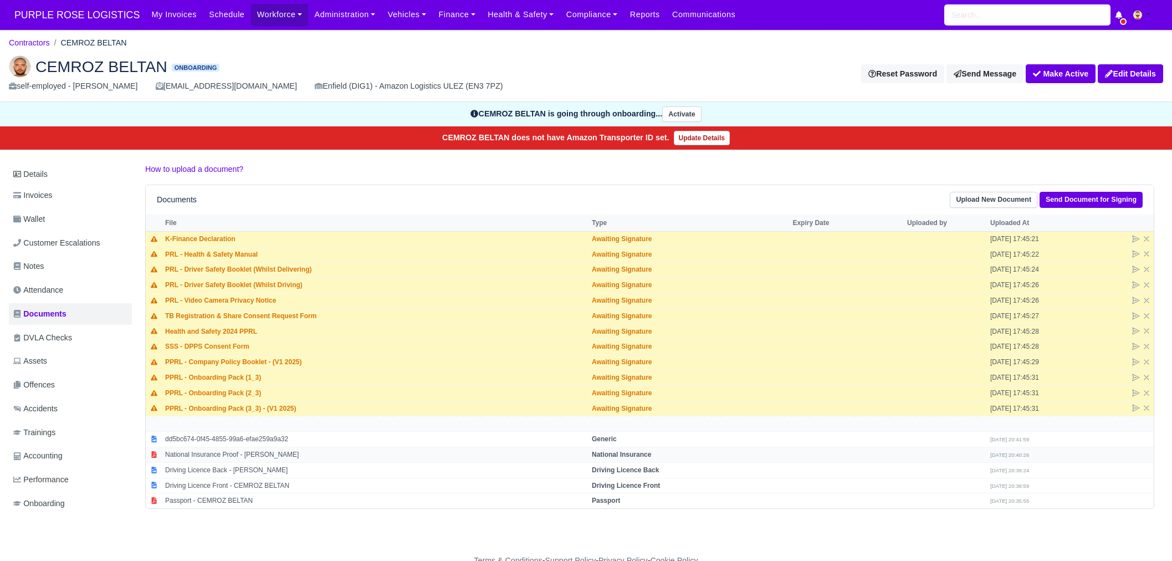
click at [258, 458] on td "National Insurance Proof - CEMROZ BELTAN" at bounding box center [375, 455] width 427 height 16
select select "national-insurance"
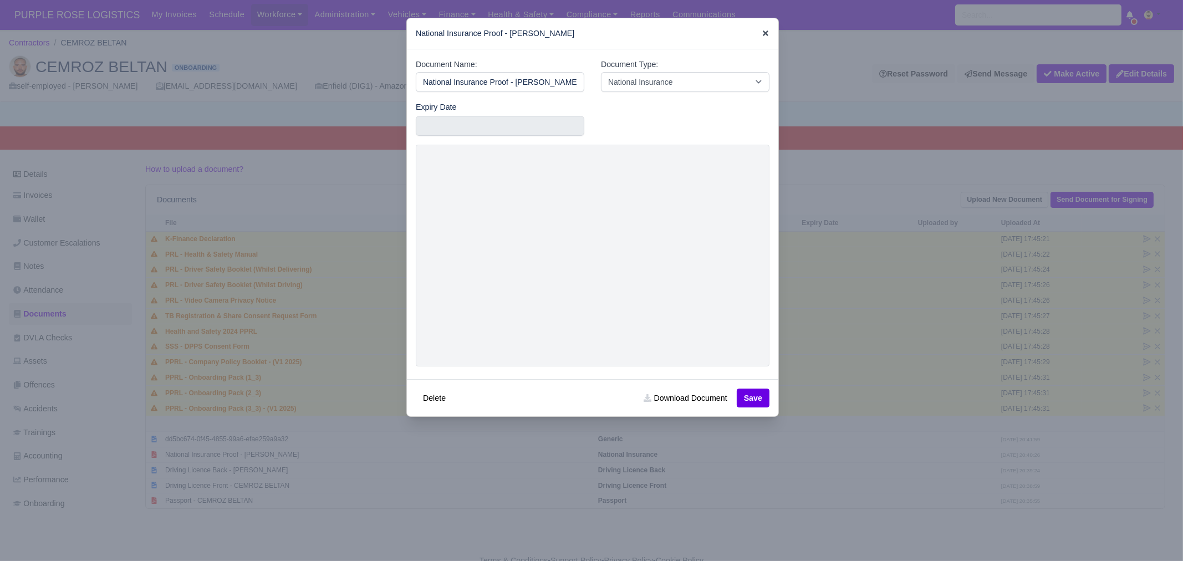
click at [761, 34] on icon at bounding box center [765, 33] width 8 height 8
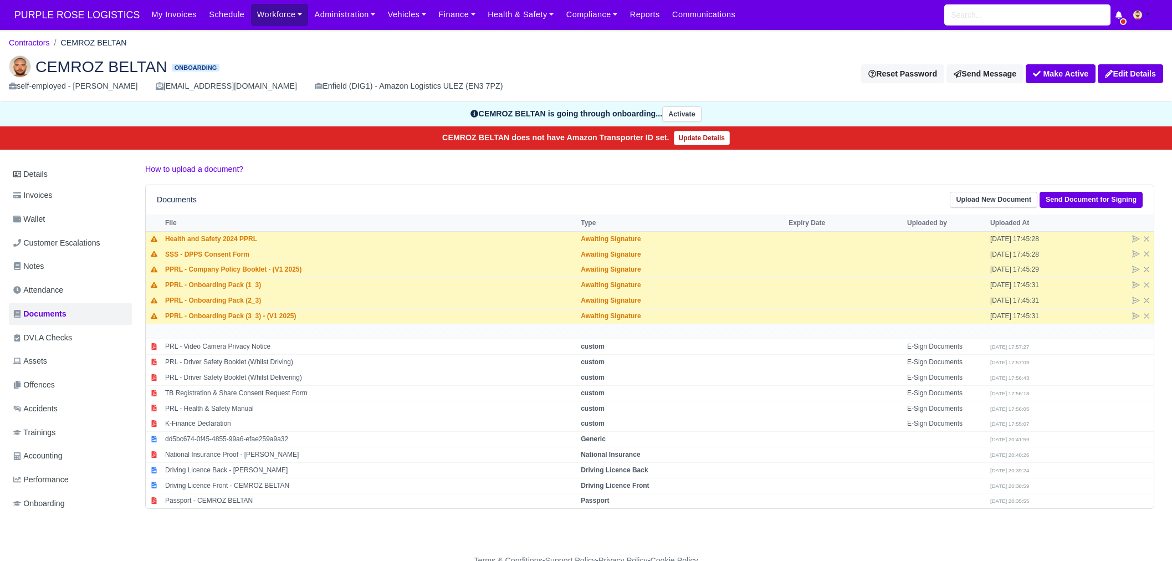
click at [268, 18] on link "Workforce" at bounding box center [280, 15] width 58 height 22
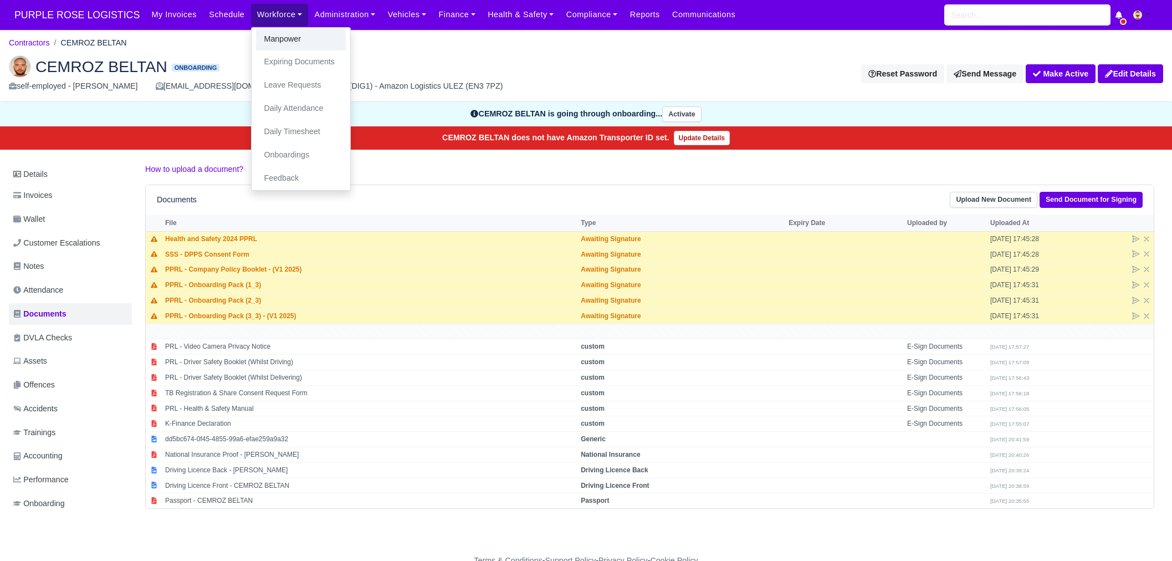
click at [271, 37] on link "Manpower" at bounding box center [301, 39] width 90 height 23
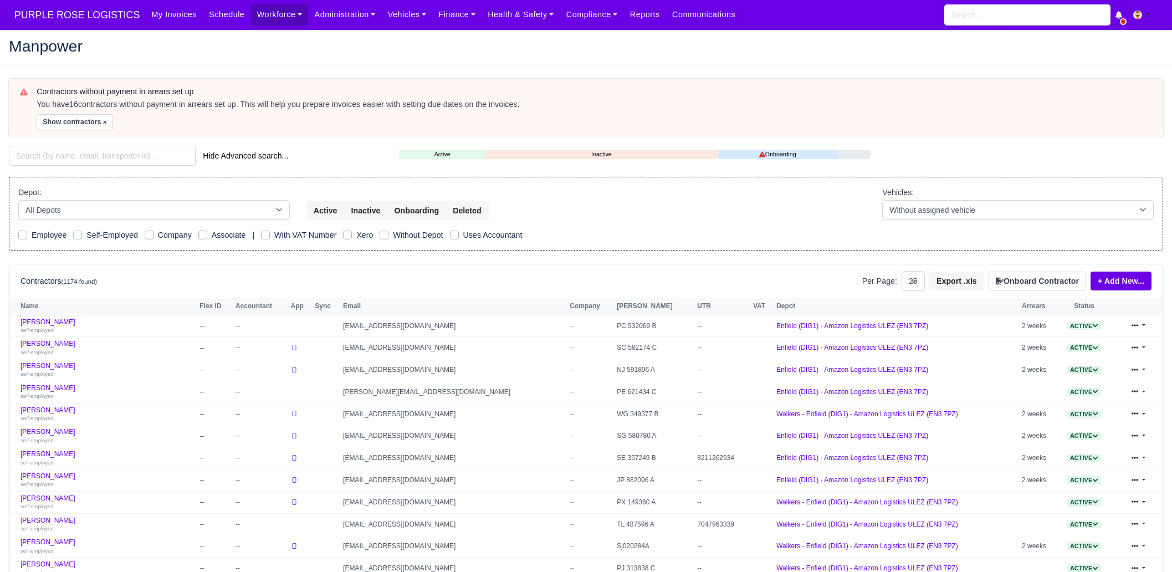
select select "25"
click at [76, 156] on input "search" at bounding box center [102, 156] width 187 height 20
paste input "[PERSON_NAME]"
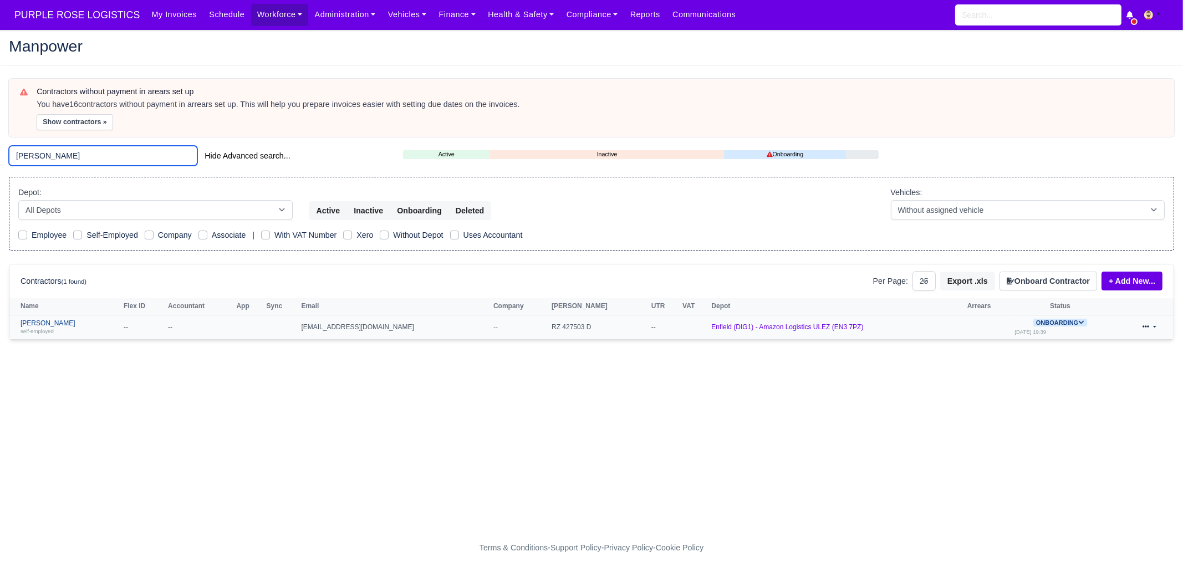
type input "[PERSON_NAME]"
click at [89, 319] on link "[PERSON_NAME] self-employed" at bounding box center [70, 327] width 98 height 16
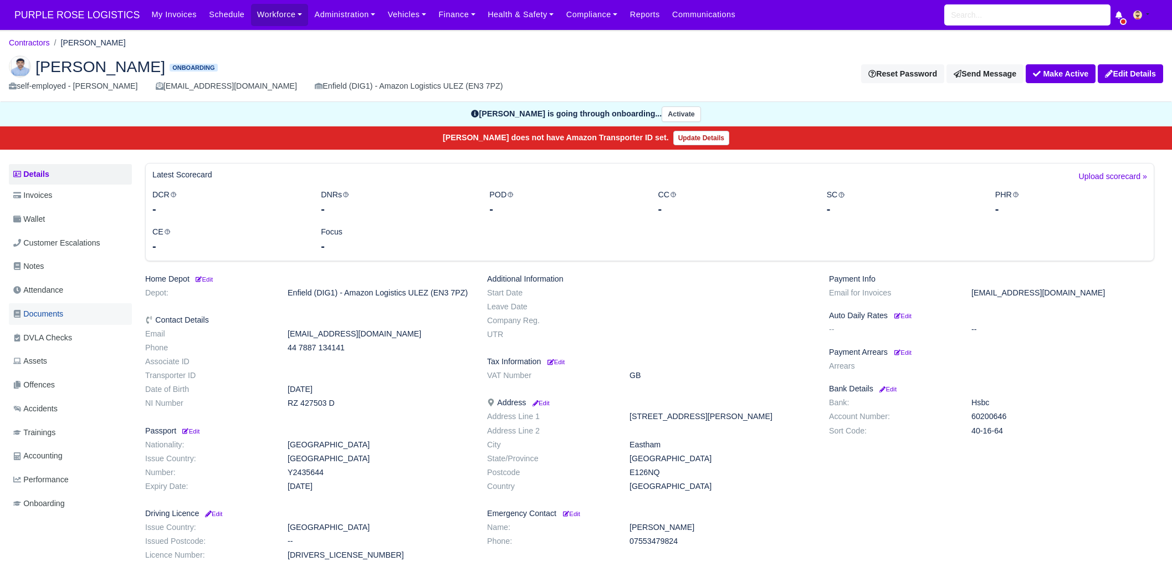
click at [67, 315] on link "Documents" at bounding box center [70, 314] width 123 height 22
